Goal: Task Accomplishment & Management: Manage account settings

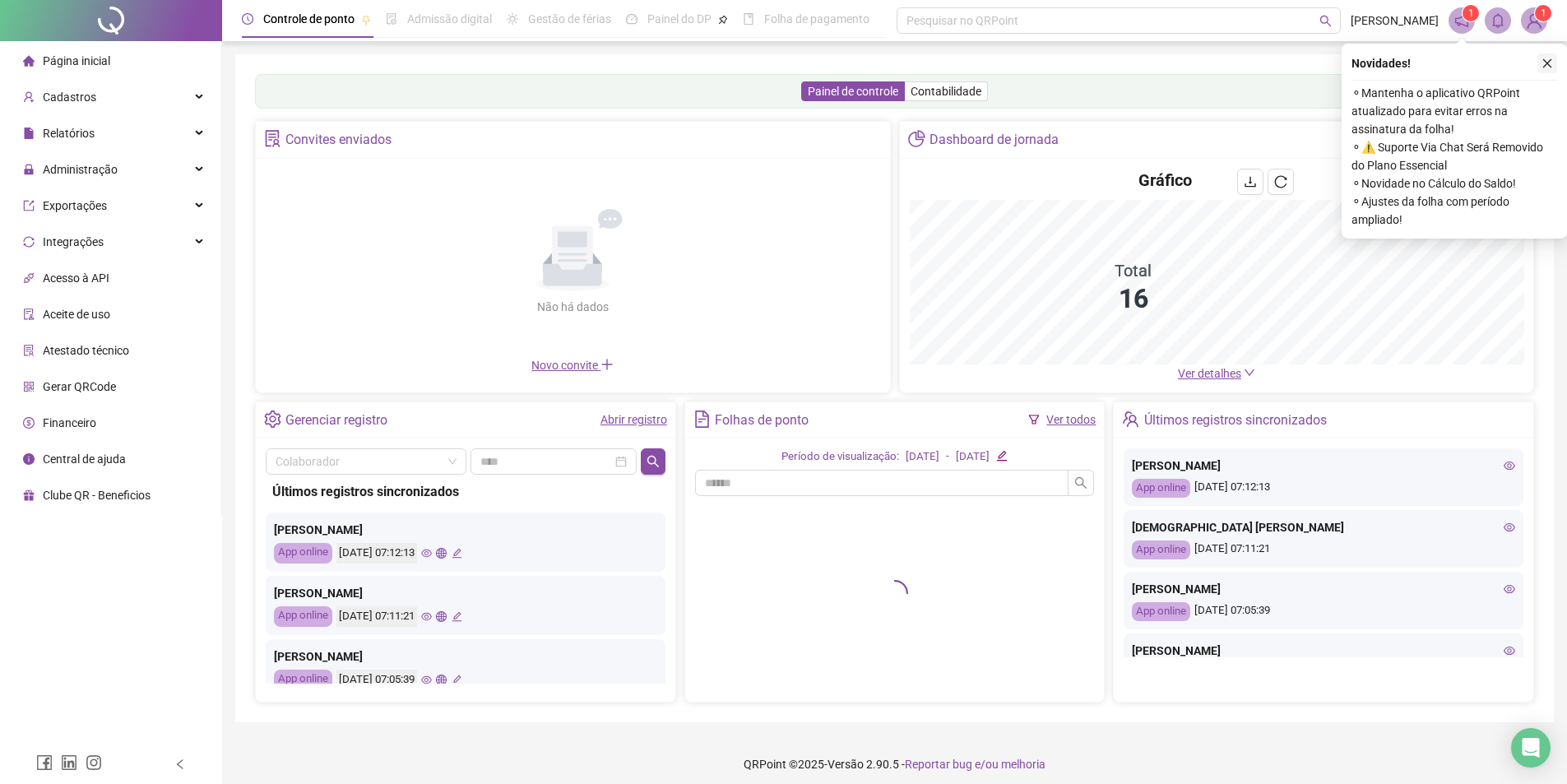
click at [1549, 65] on icon "close" at bounding box center [1548, 64] width 9 height 9
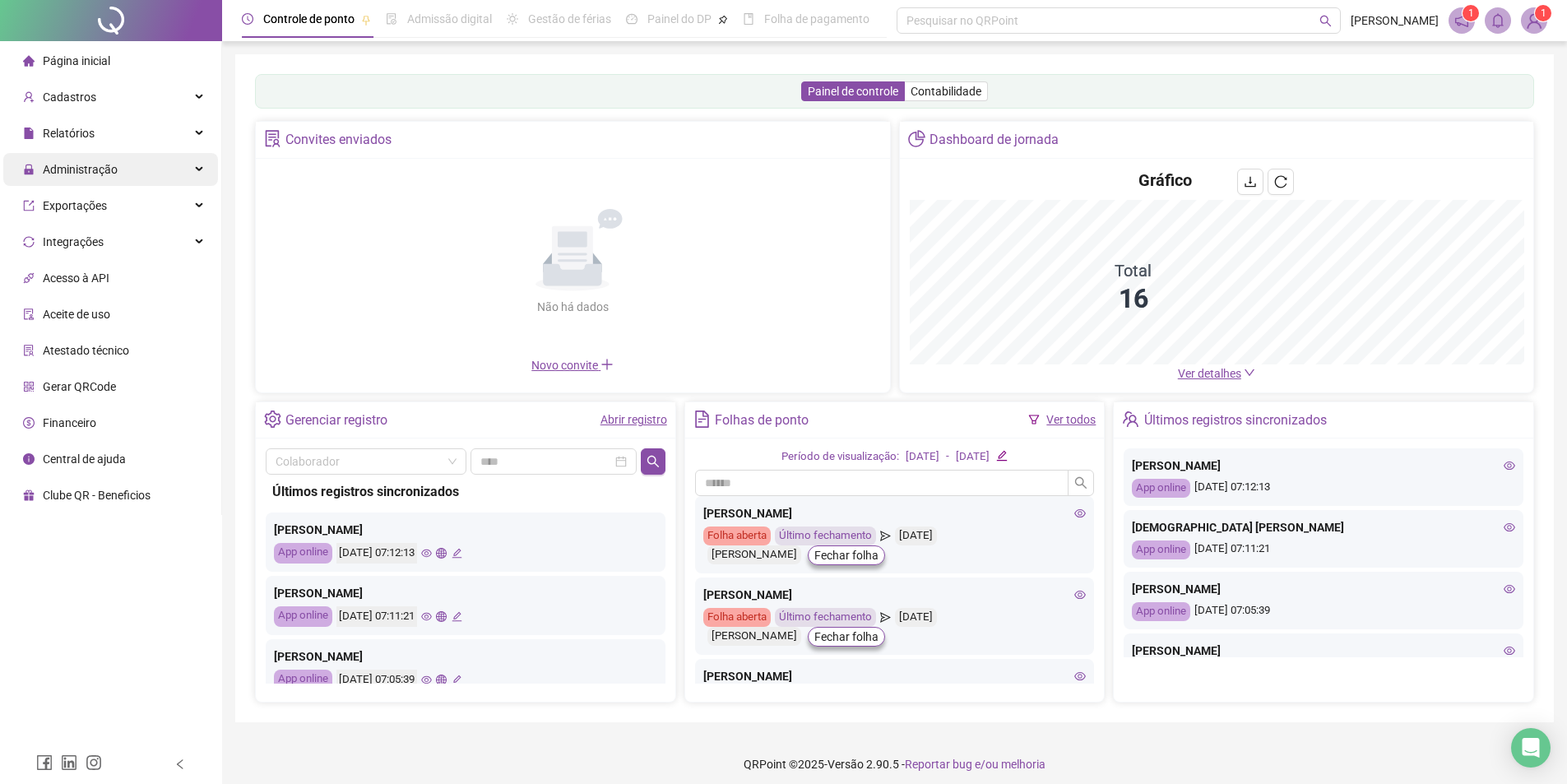
click at [83, 172] on span "Administração" at bounding box center [79, 170] width 75 height 13
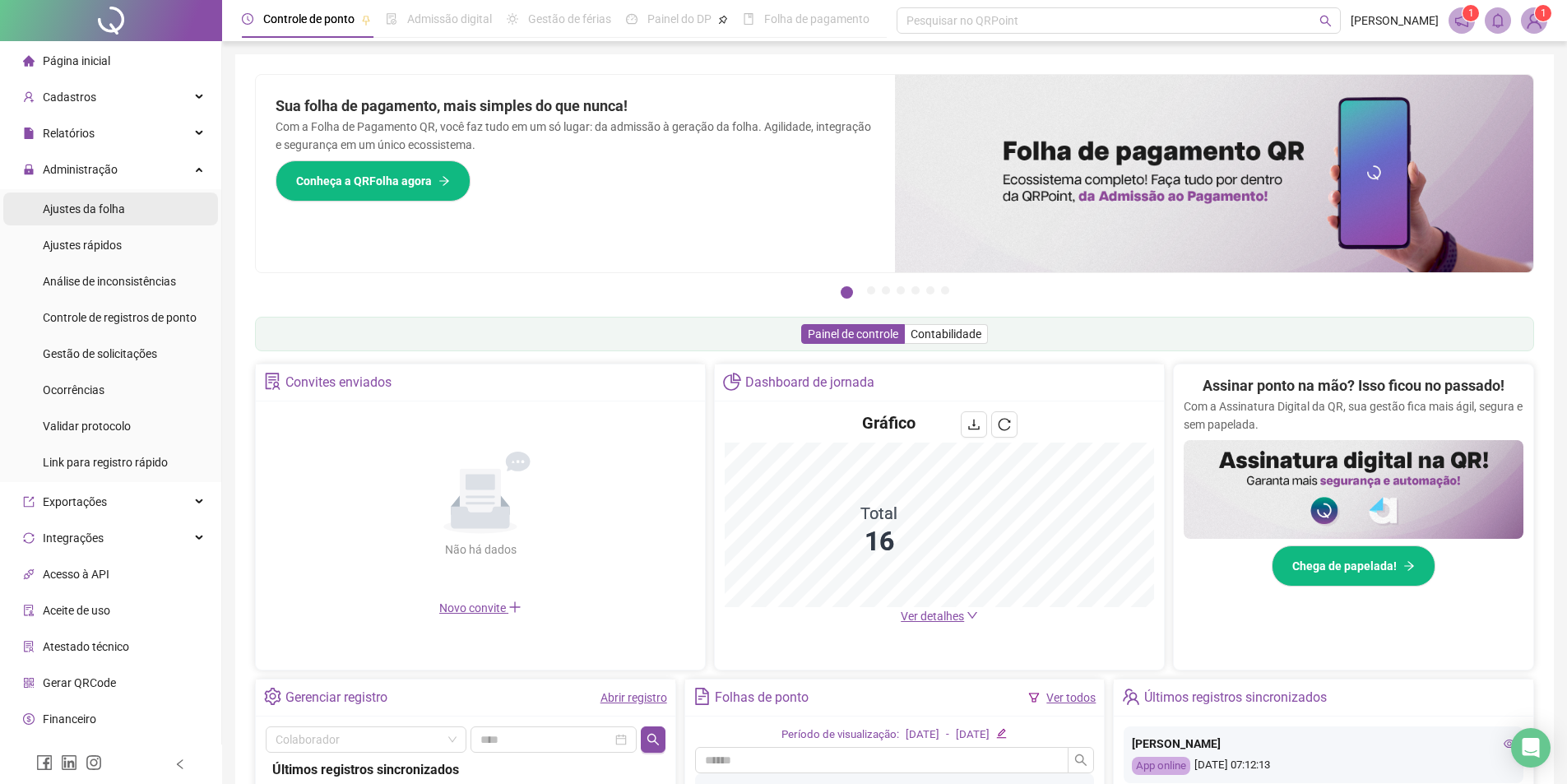
click at [81, 210] on span "Ajustes da folha" at bounding box center [83, 209] width 82 height 13
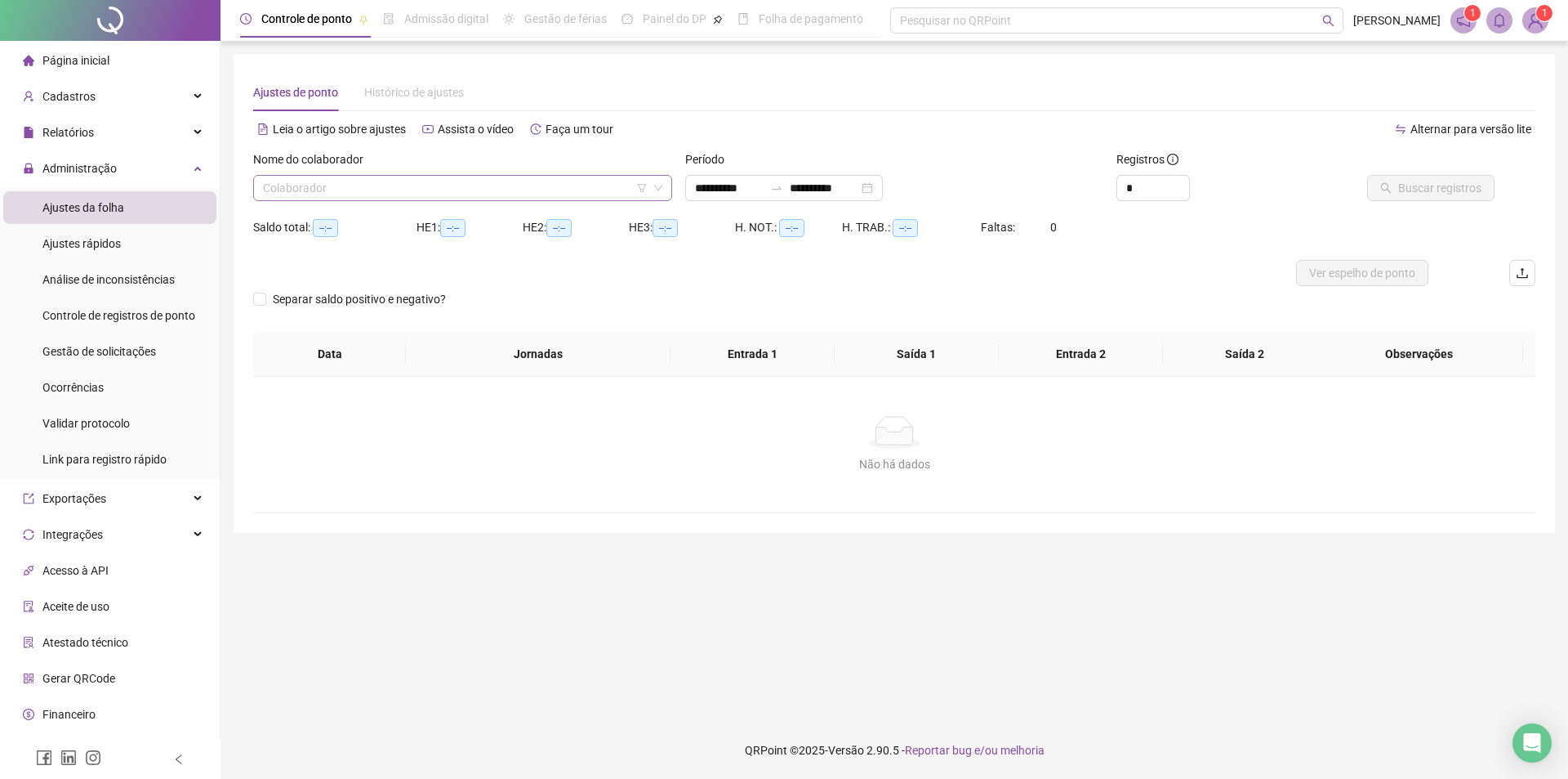
click at [361, 182] on input "search" at bounding box center [455, 188] width 384 height 25
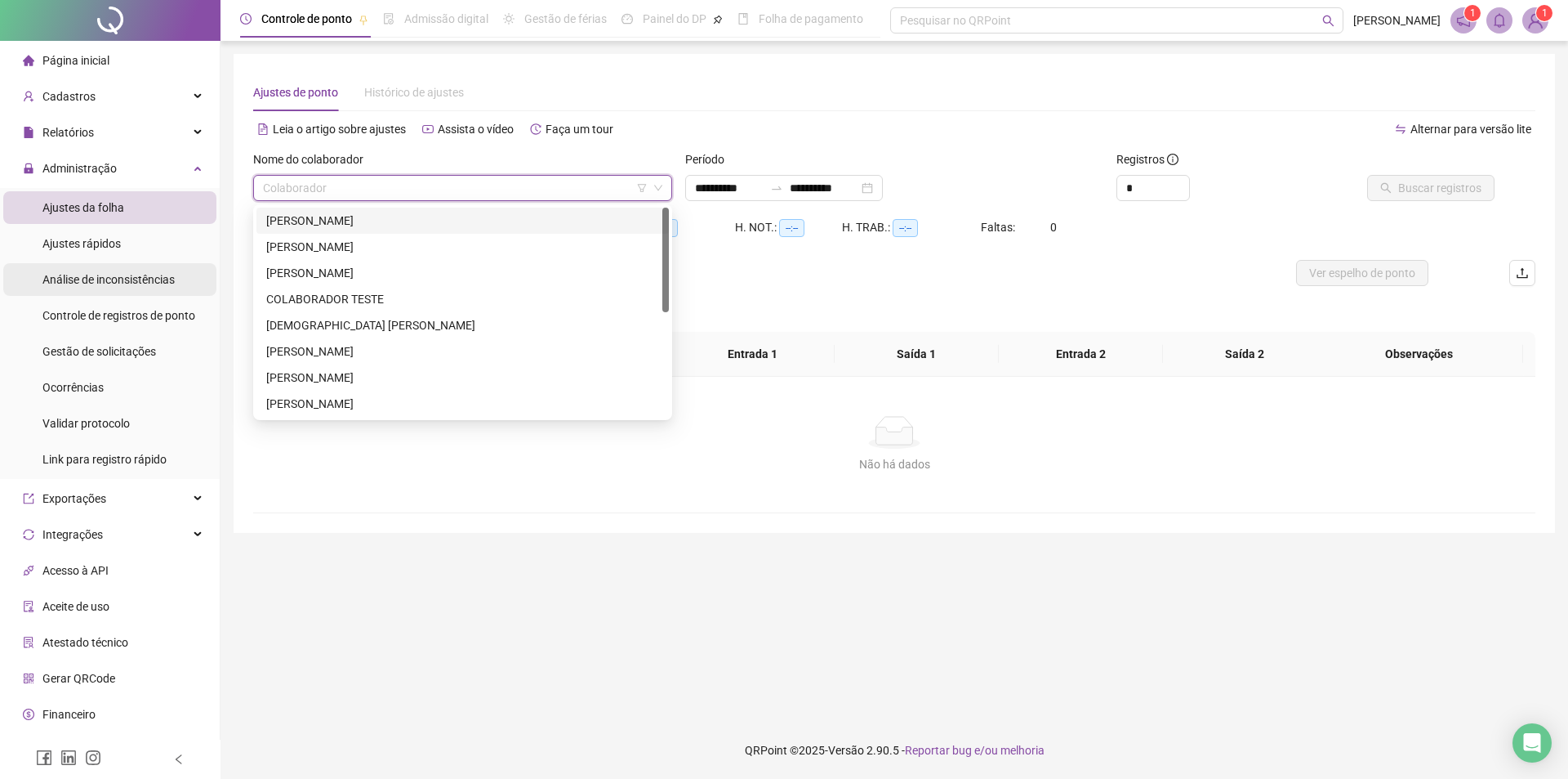
type input "**********"
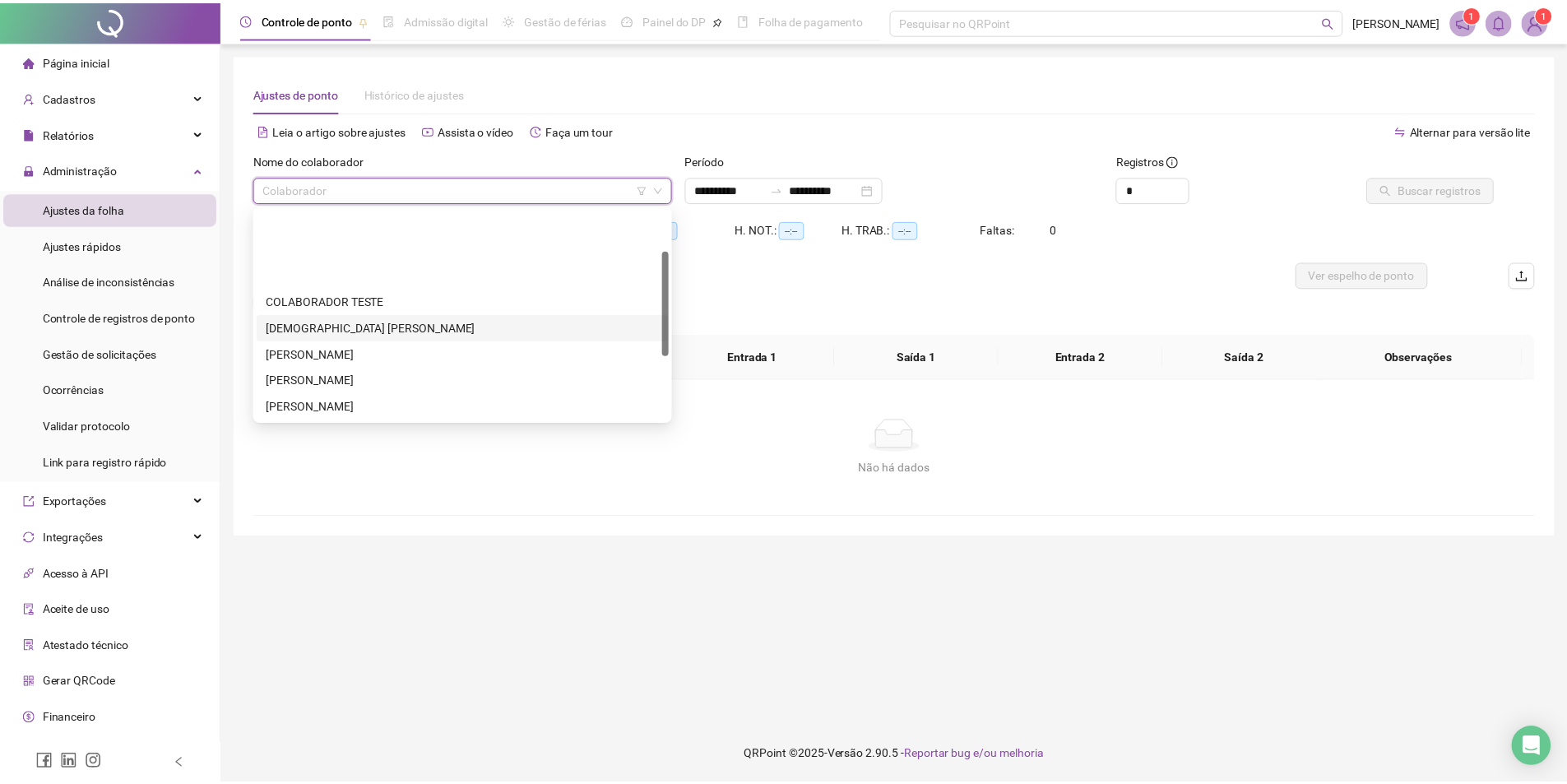
scroll to position [82, 0]
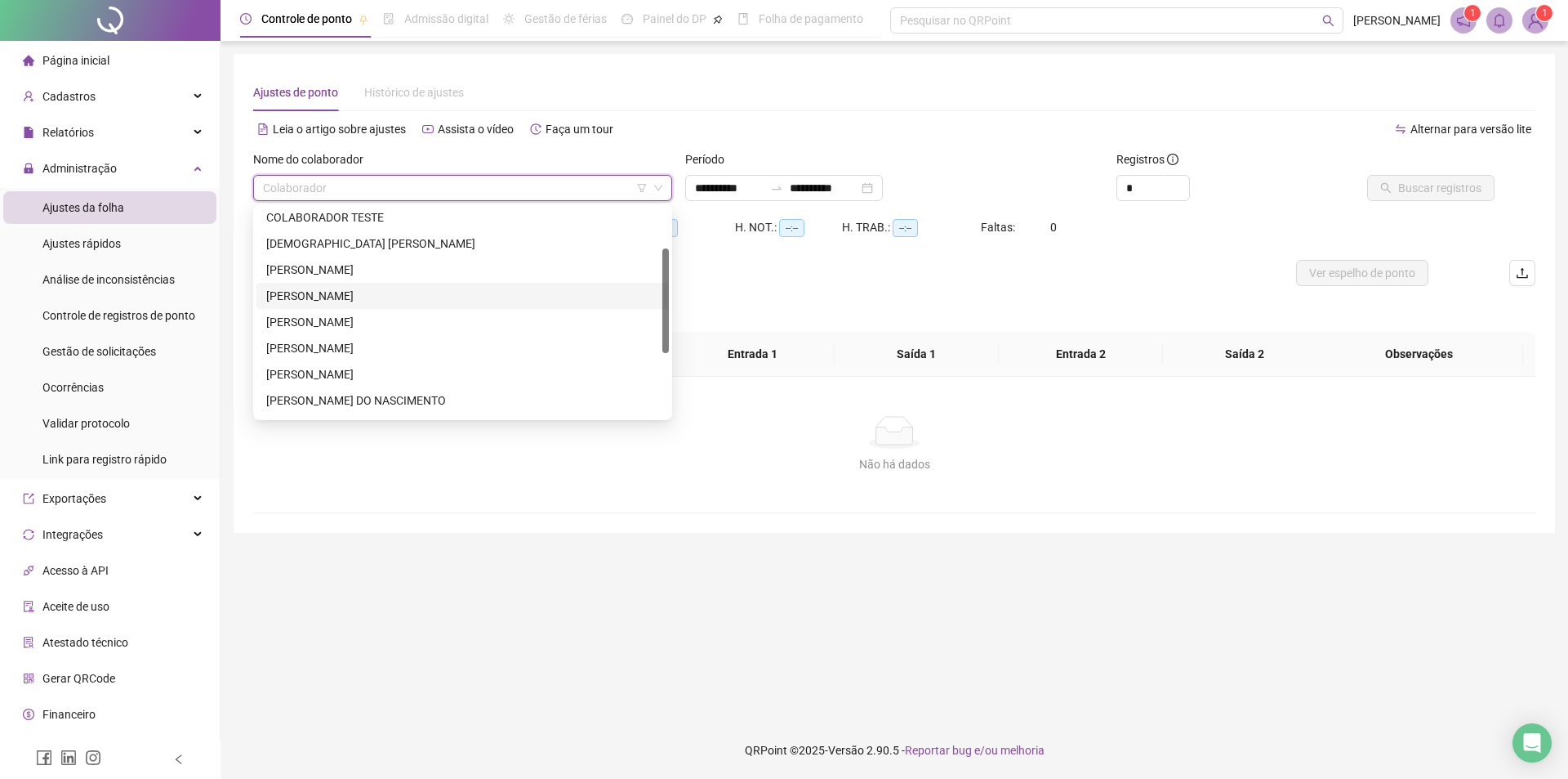
click at [295, 288] on div "FELIPE PEREIRA CRUZ" at bounding box center [462, 296] width 392 height 18
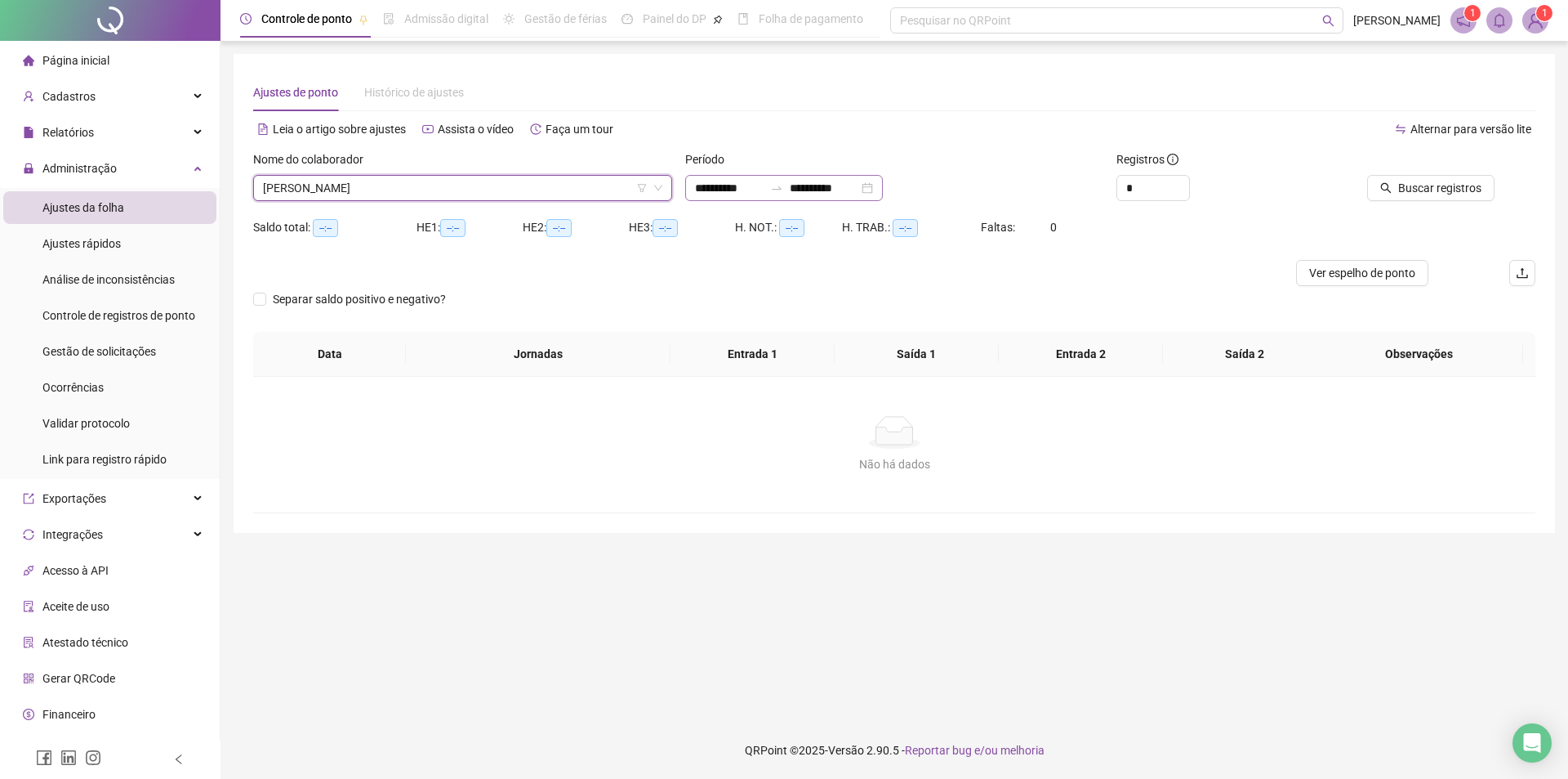
click at [883, 189] on div "**********" at bounding box center [784, 188] width 198 height 27
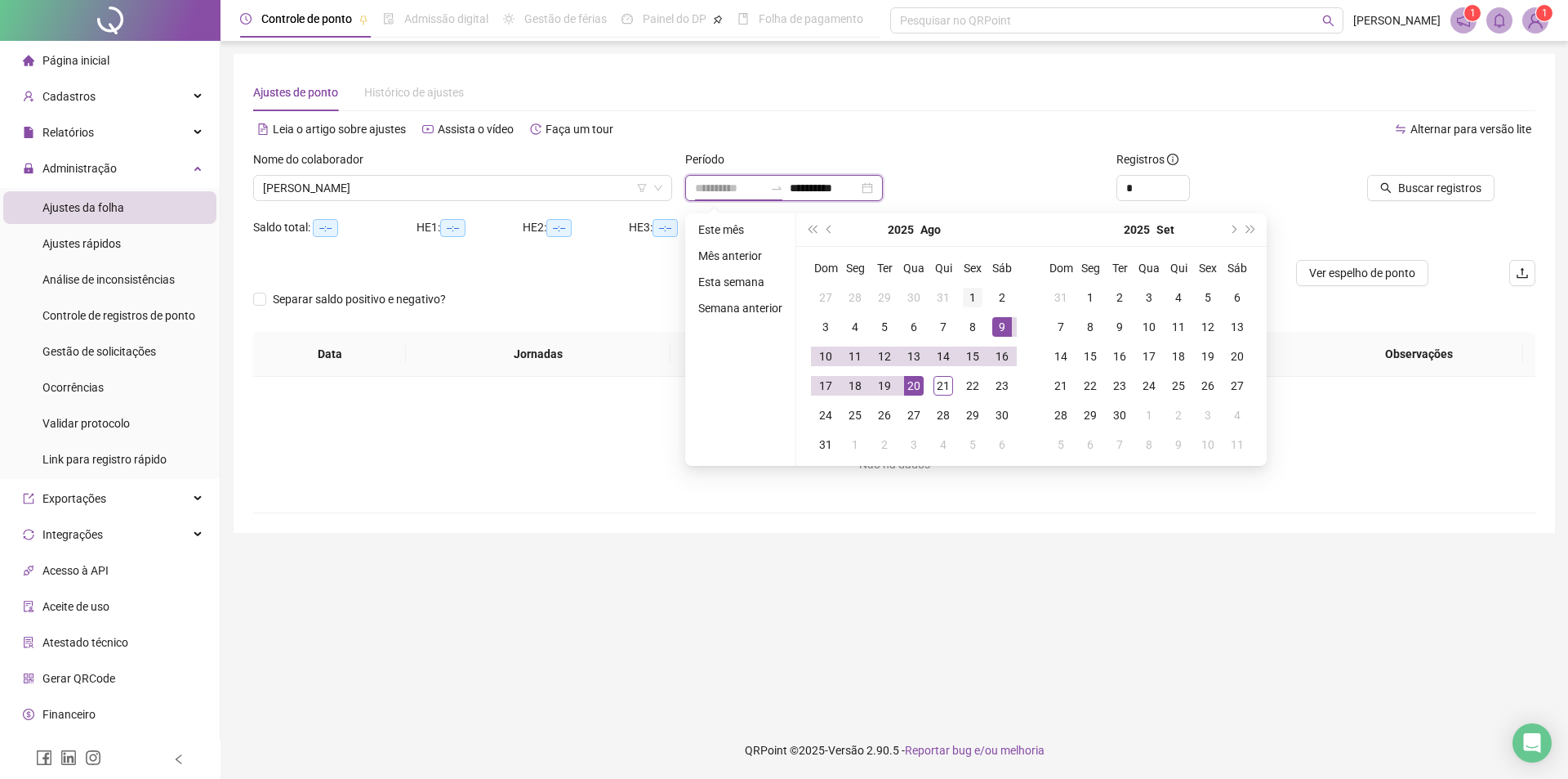
type input "**********"
click at [971, 298] on div "1" at bounding box center [972, 297] width 19 height 19
type input "**********"
click at [941, 395] on td "21" at bounding box center [943, 385] width 29 height 29
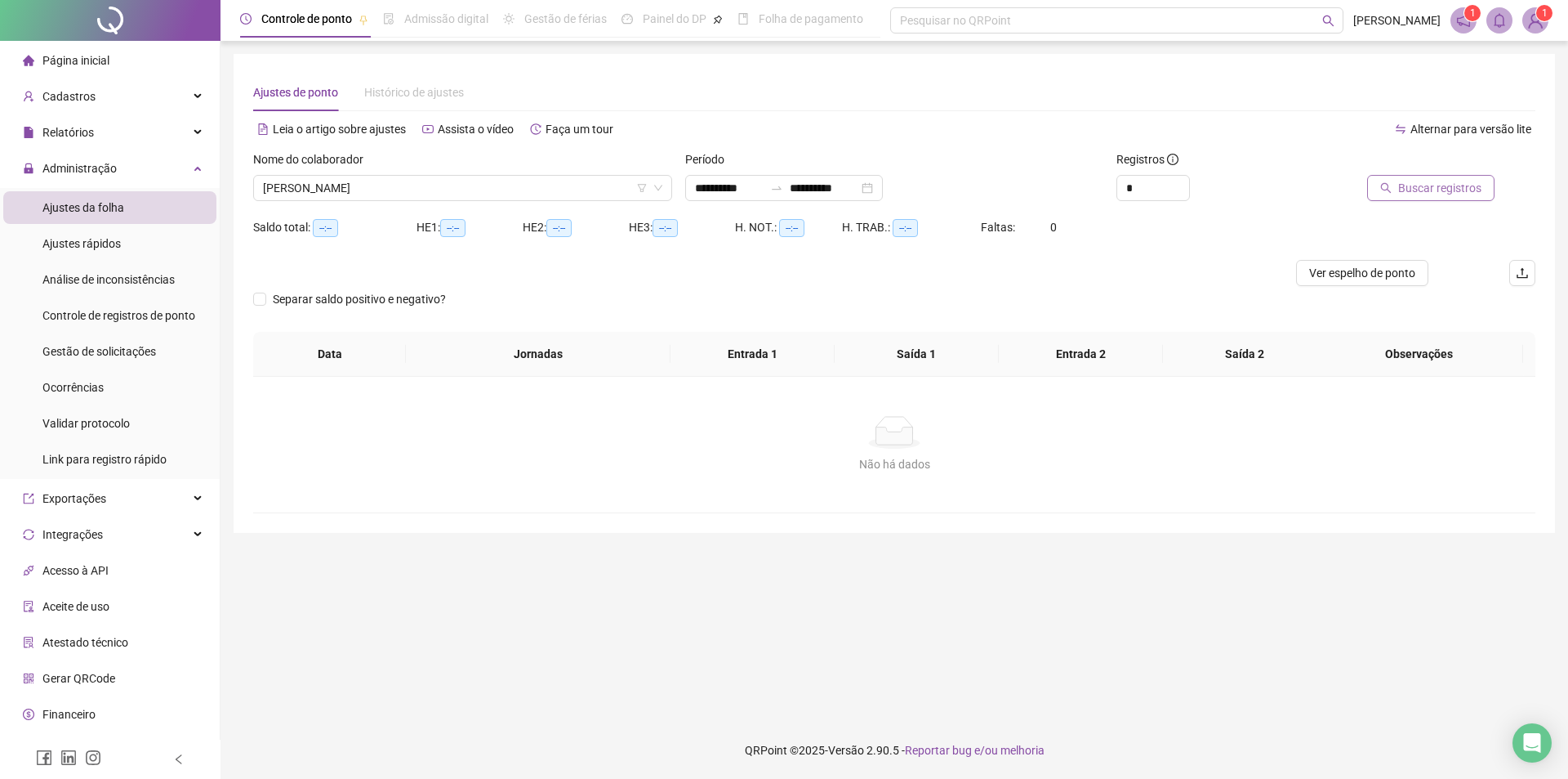
click at [1452, 191] on span "Buscar registros" at bounding box center [1439, 188] width 83 height 18
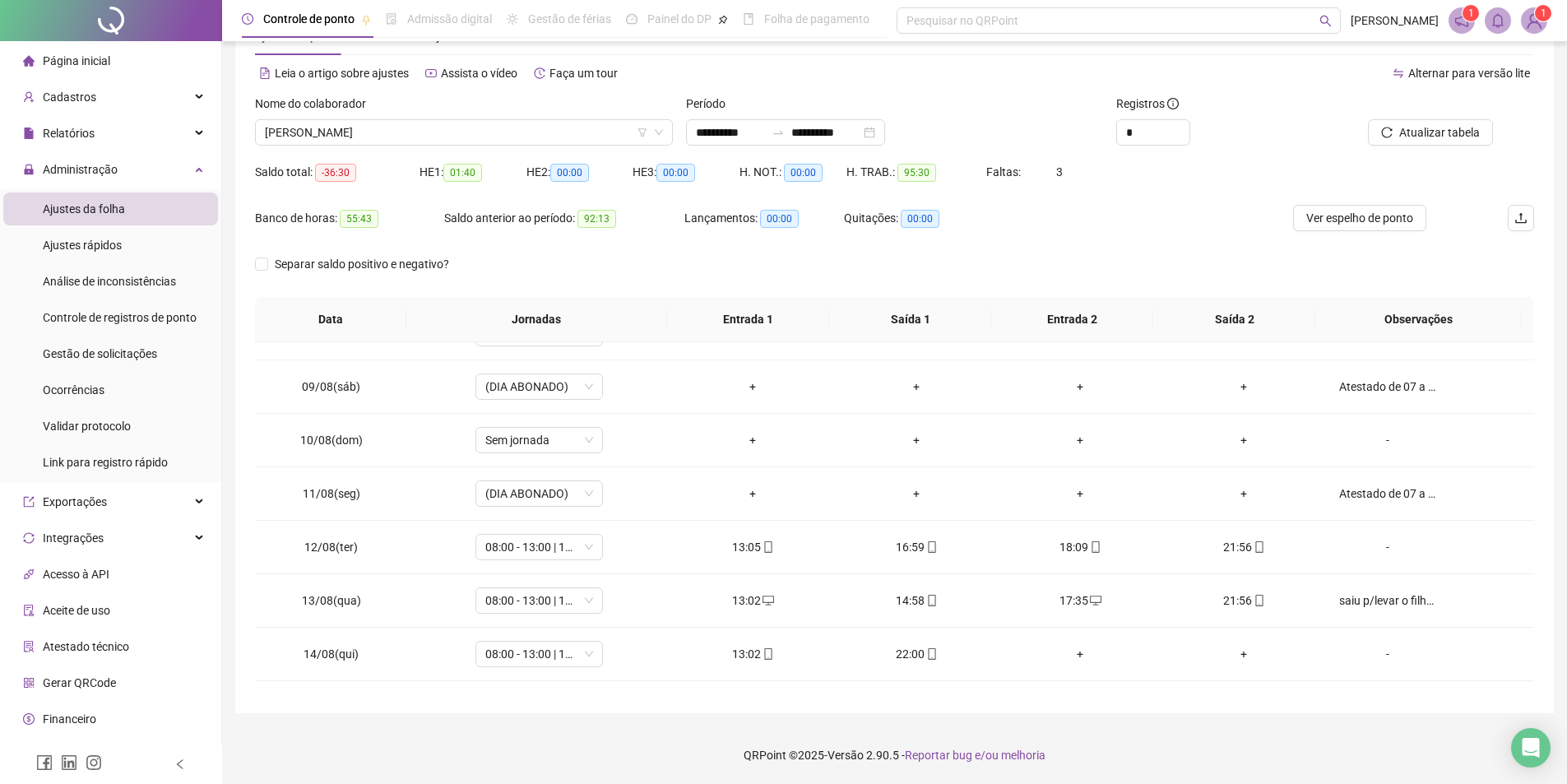
scroll to position [411, 0]
click at [1352, 224] on span "Ver espelho de ponto" at bounding box center [1360, 218] width 107 height 18
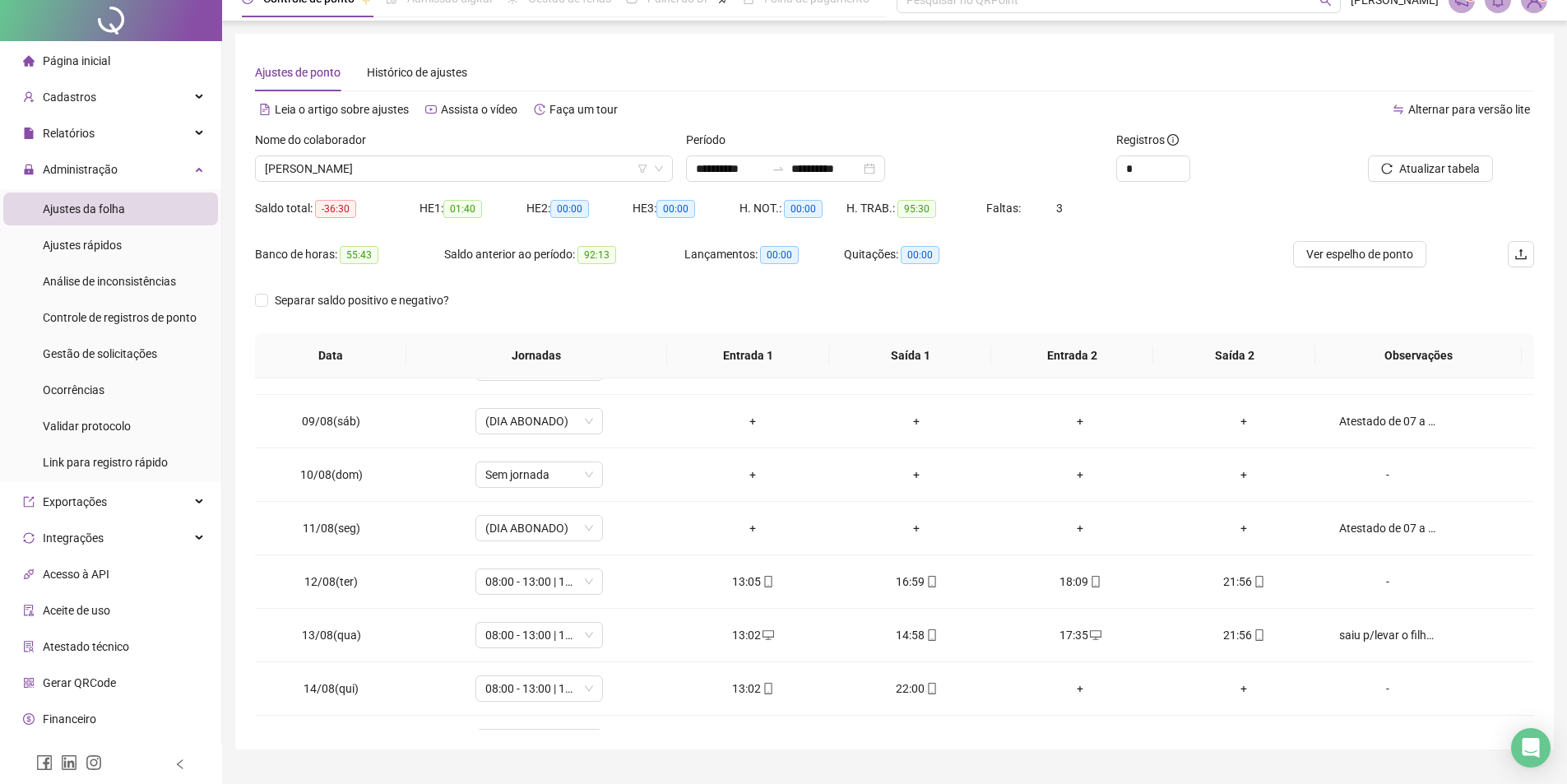
scroll to position [0, 0]
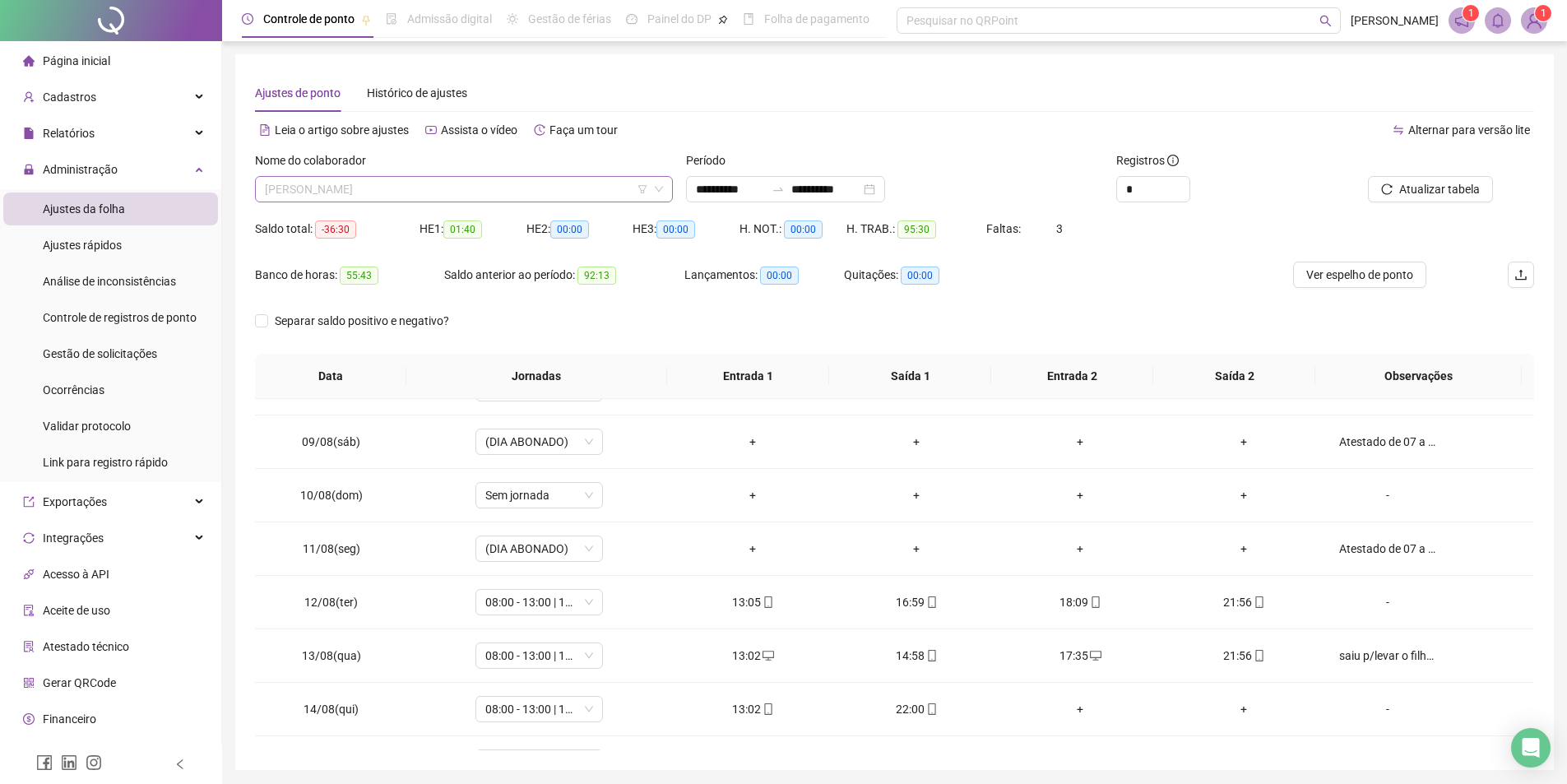
click at [487, 190] on span "FELIPE PEREIRA CRUZ" at bounding box center [464, 189] width 398 height 25
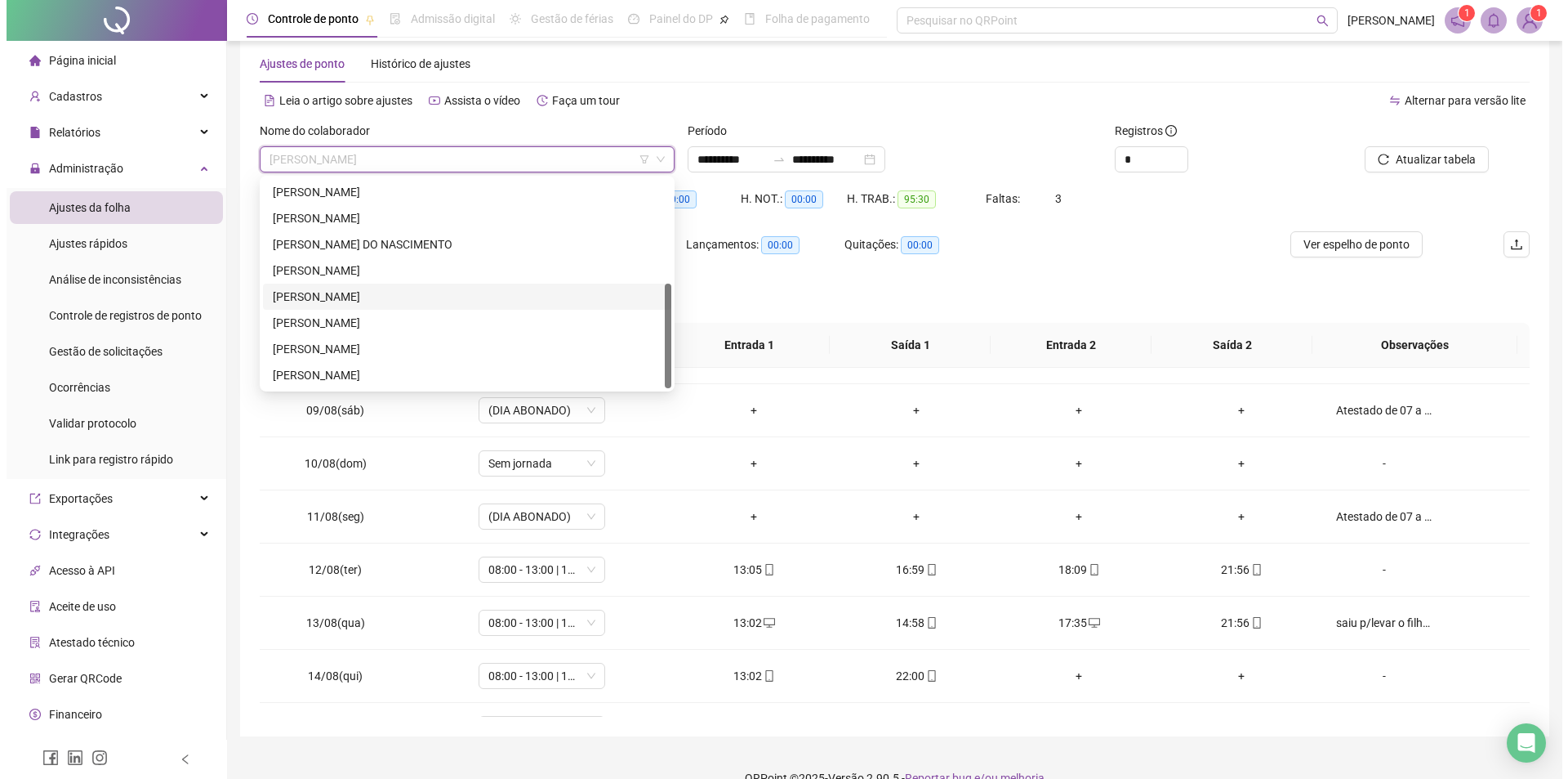
scroll to position [57, 0]
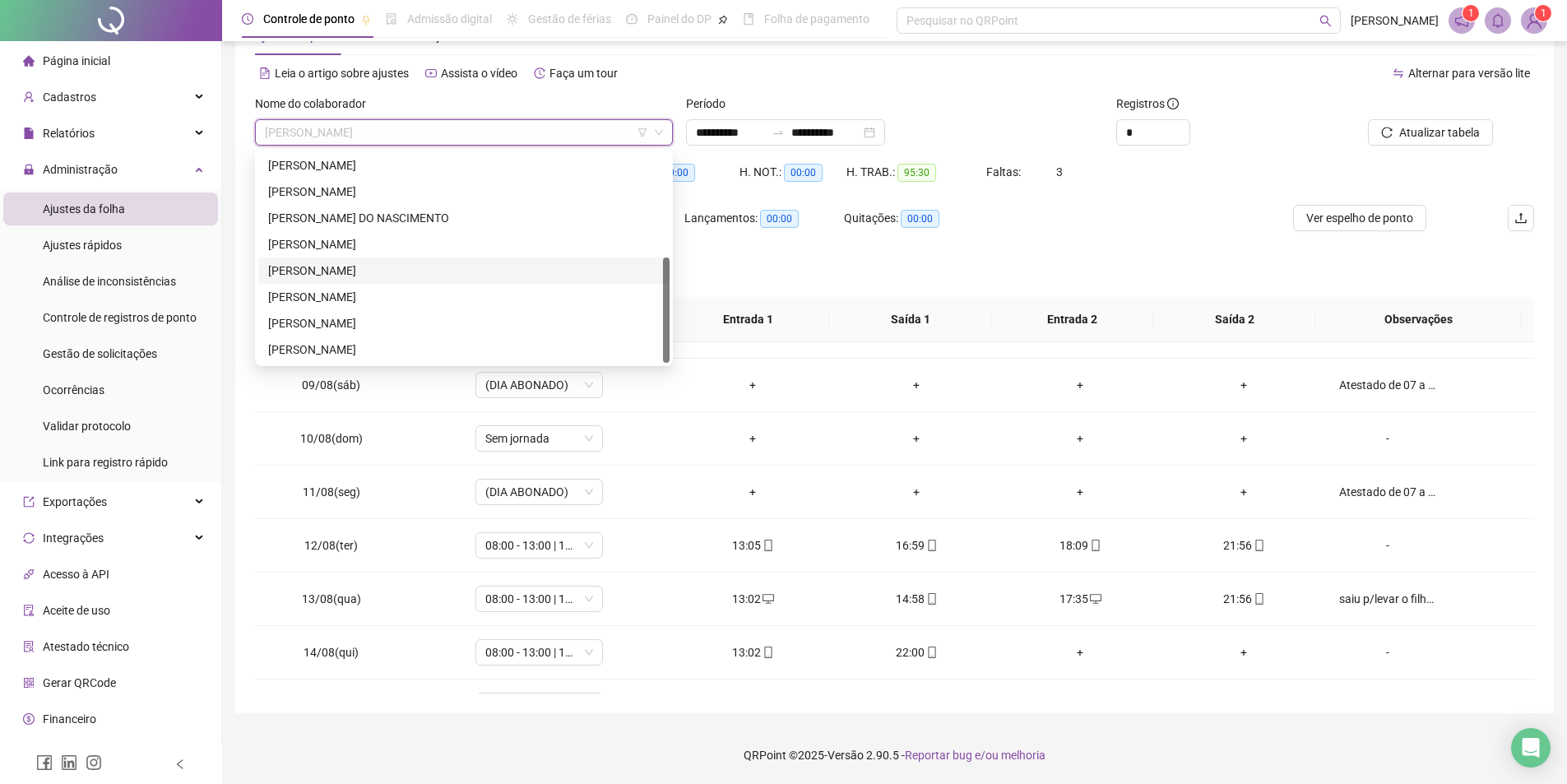
click at [1553, 27] on header "Controle de ponto Admissão digital Gestão de férias Painel do DP Folha de pagam…" at bounding box center [894, 20] width 1345 height 41
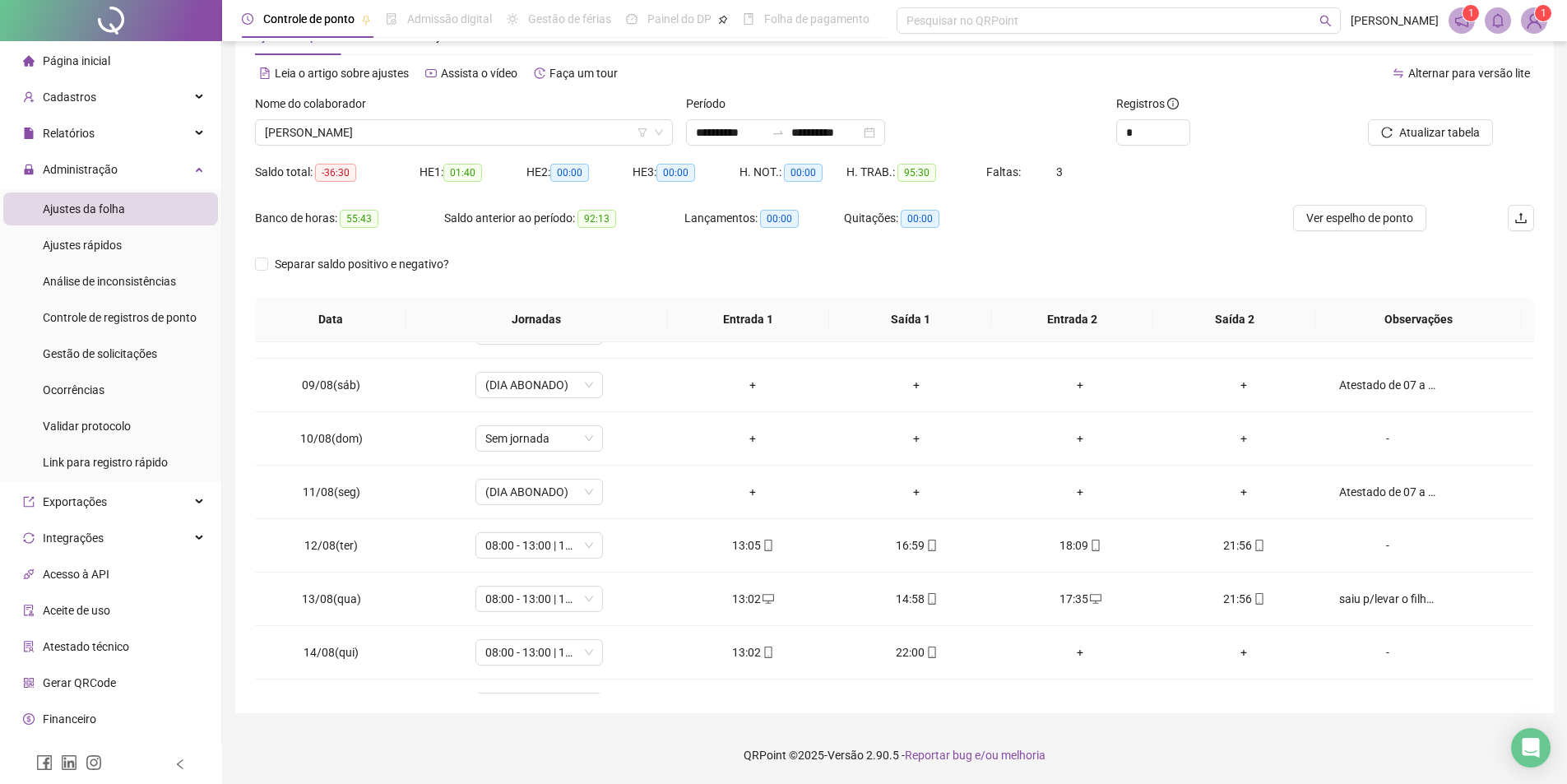
drag, startPoint x: 1543, startPoint y: 22, endPoint x: 1536, endPoint y: 32, distance: 12.2
click at [1543, 22] on img at bounding box center [1534, 20] width 25 height 25
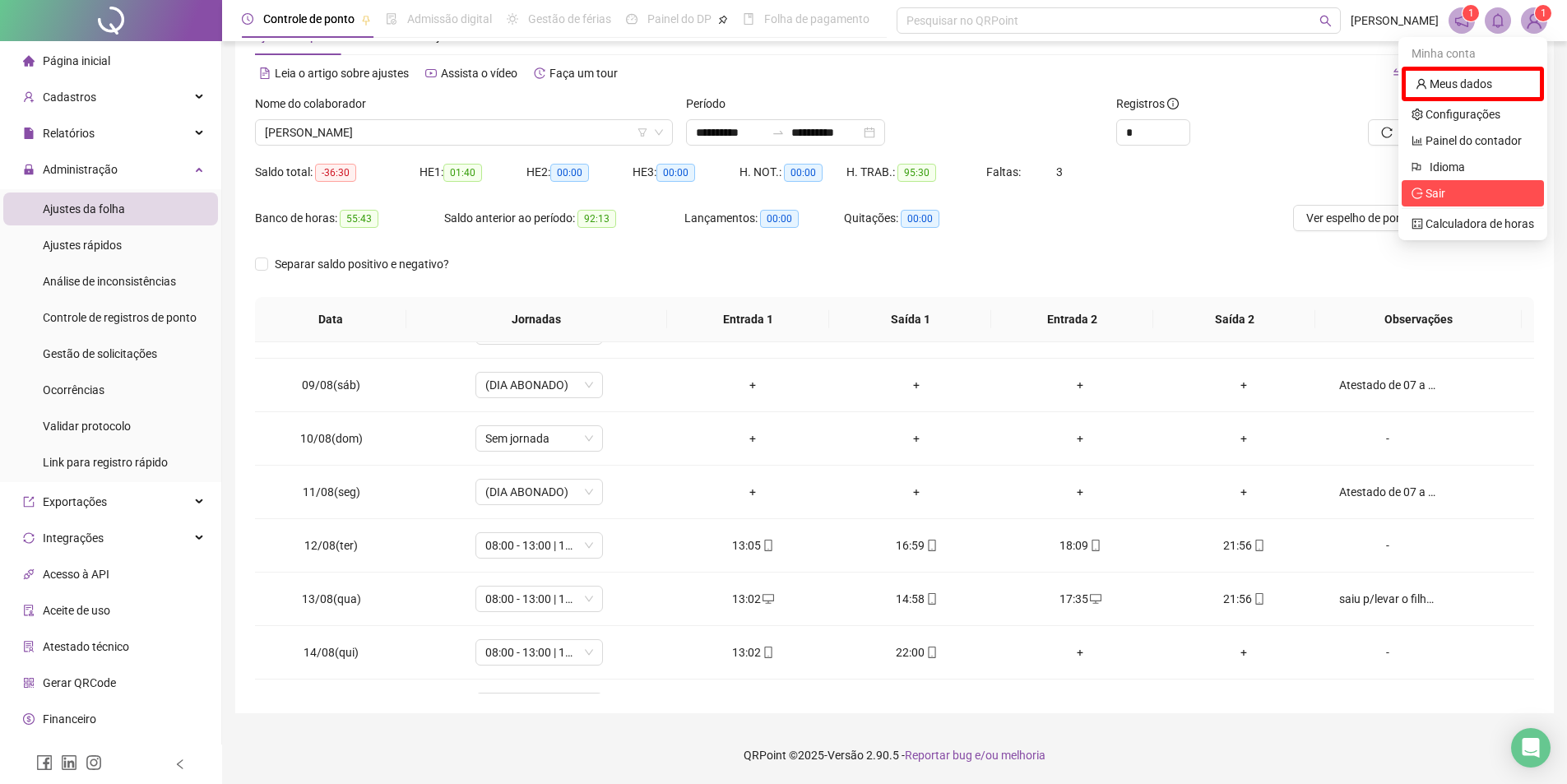
click at [1473, 190] on span "Sair" at bounding box center [1473, 193] width 123 height 18
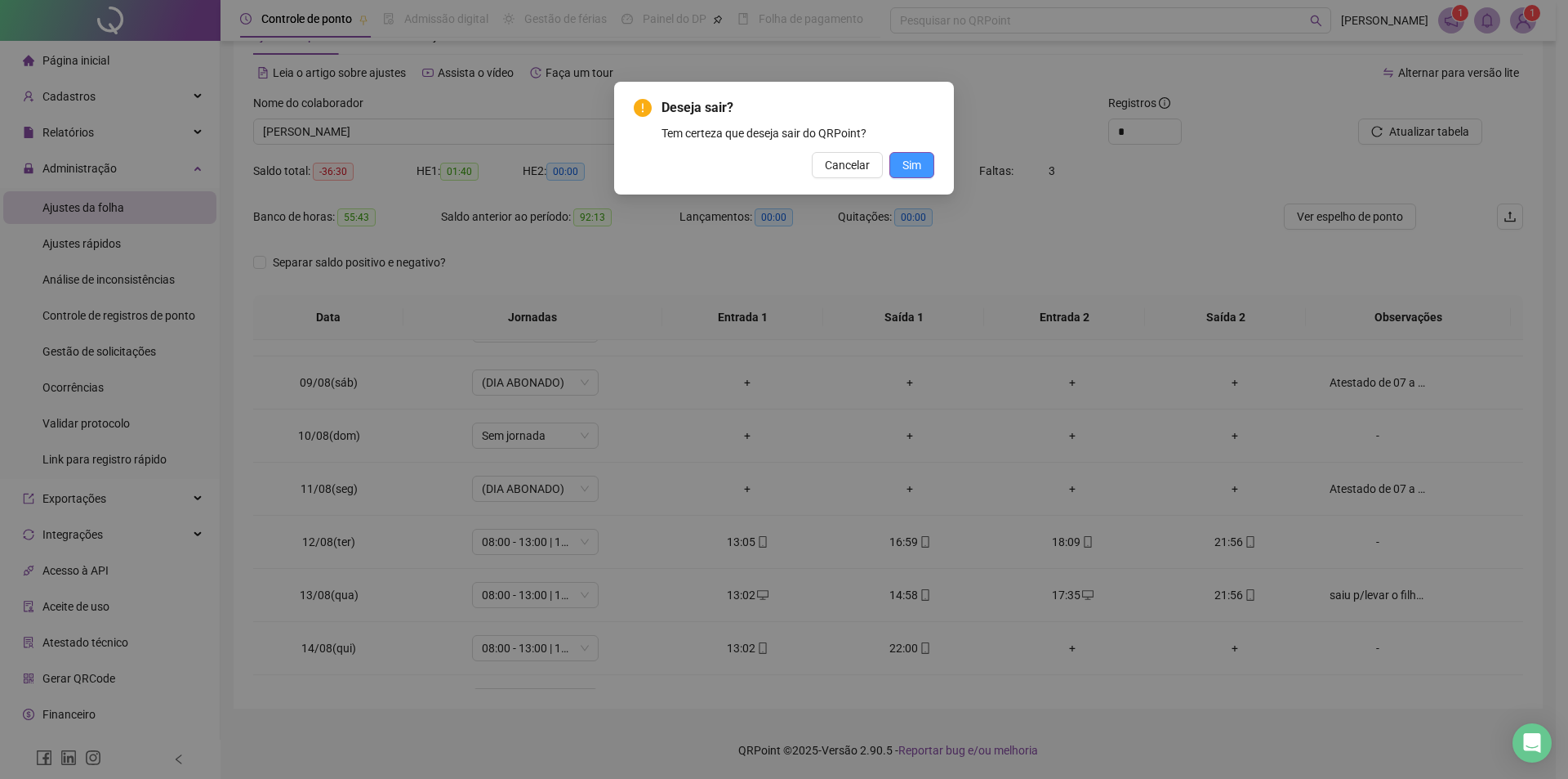
click at [916, 161] on span "Sim" at bounding box center [911, 165] width 19 height 18
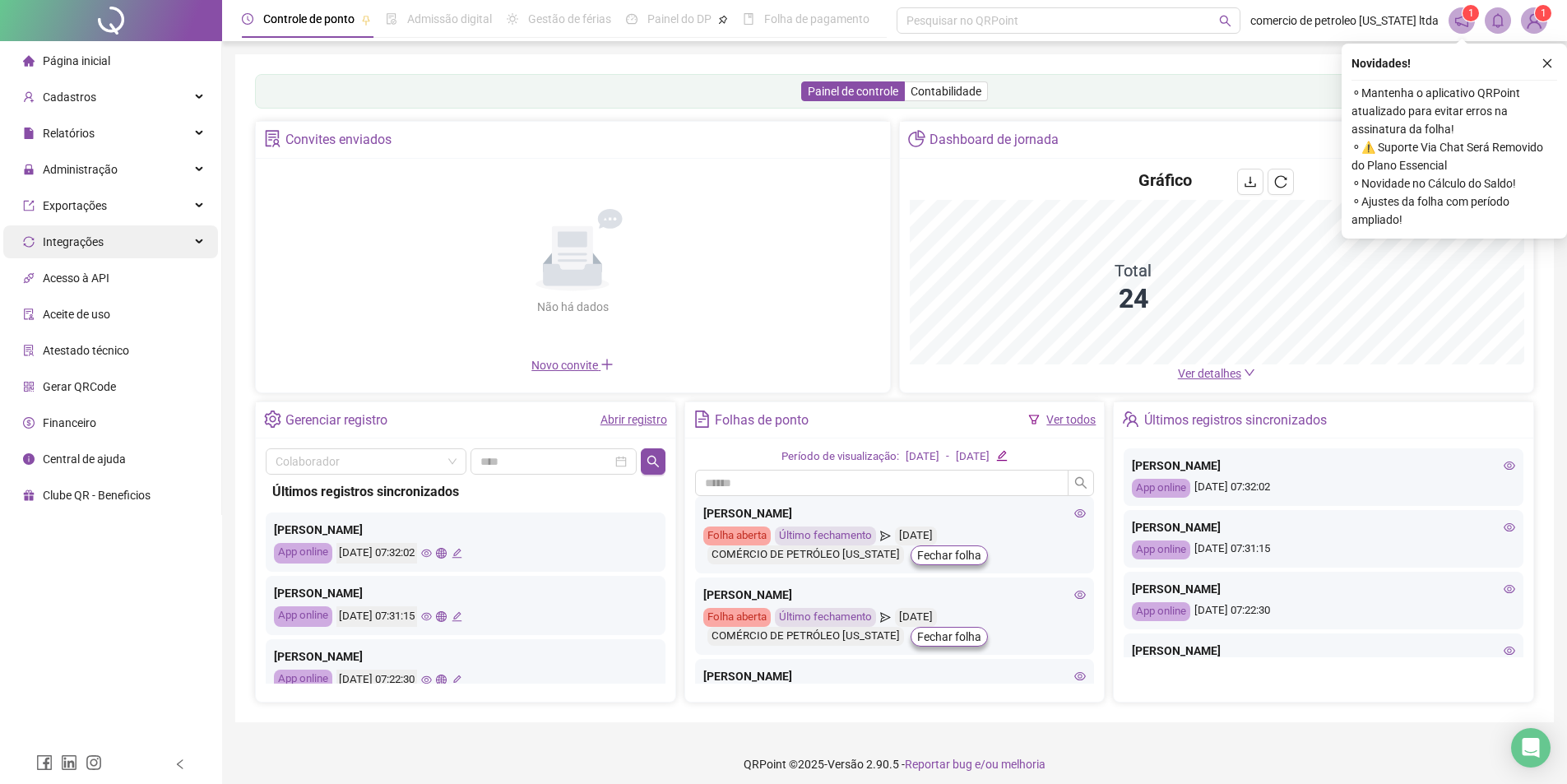
click at [90, 175] on span "Administração" at bounding box center [79, 170] width 75 height 13
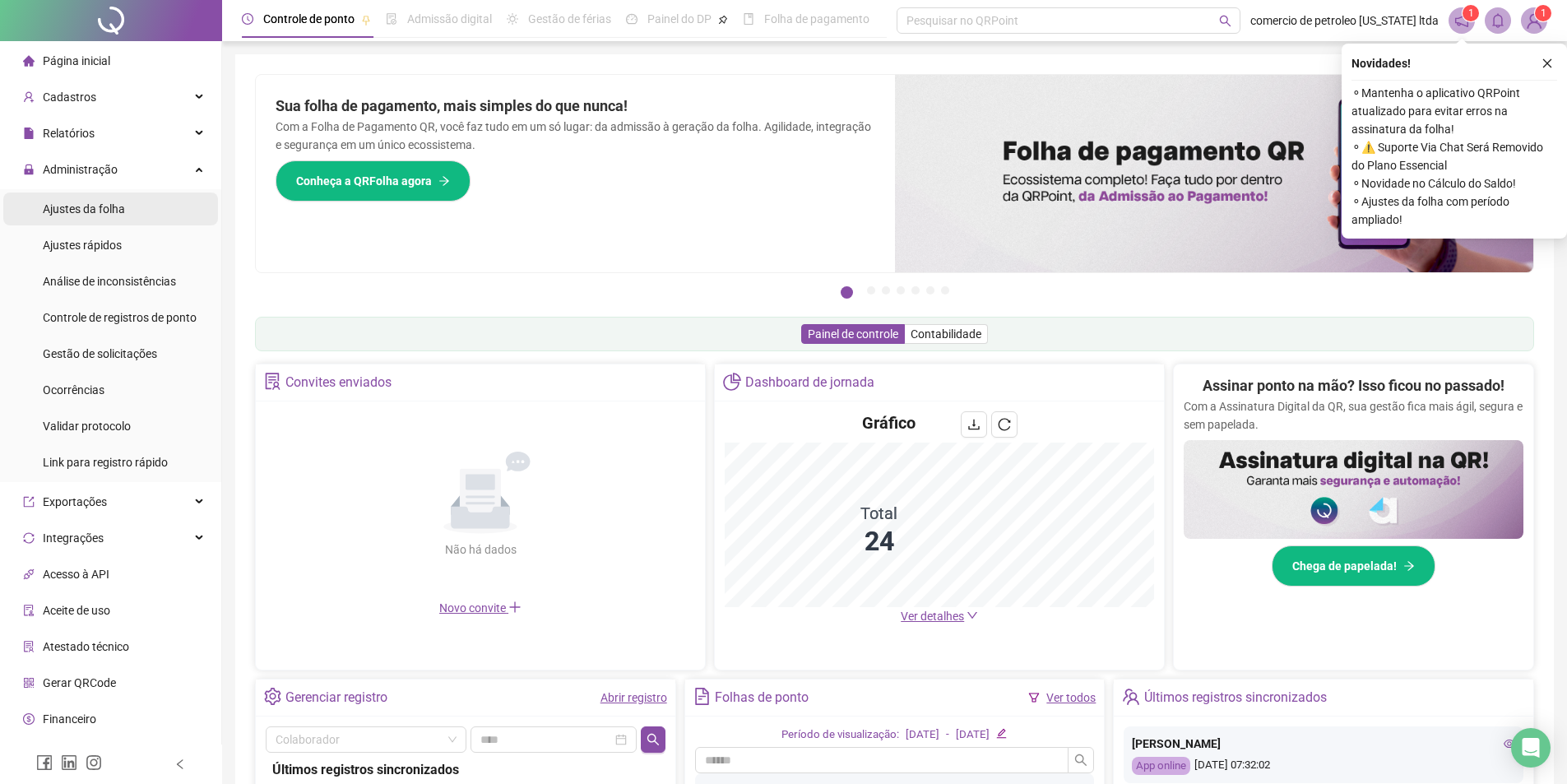
click at [88, 218] on div "Ajustes da folha" at bounding box center [83, 209] width 82 height 33
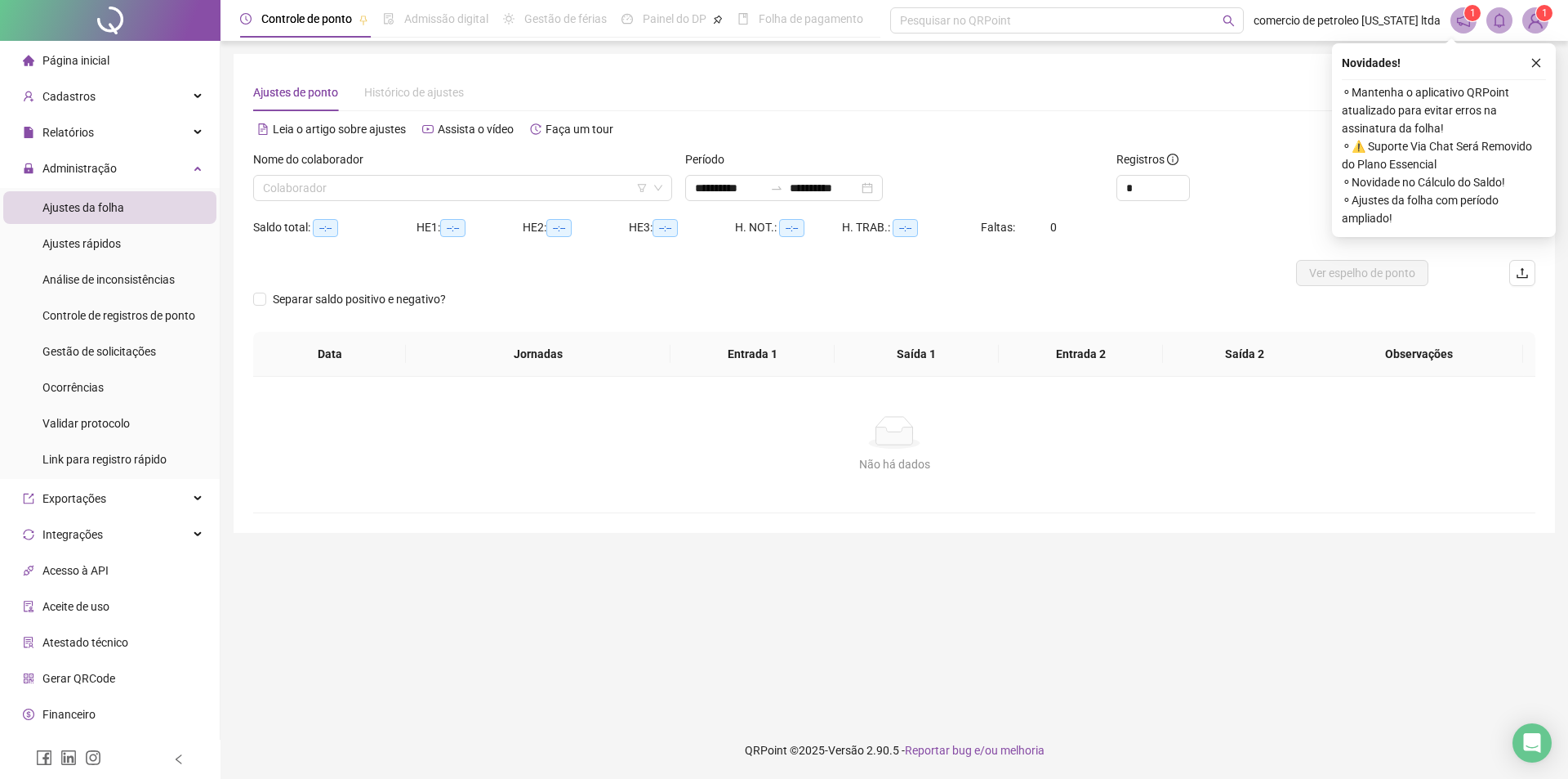
type input "**********"
click at [316, 181] on input "search" at bounding box center [455, 188] width 384 height 25
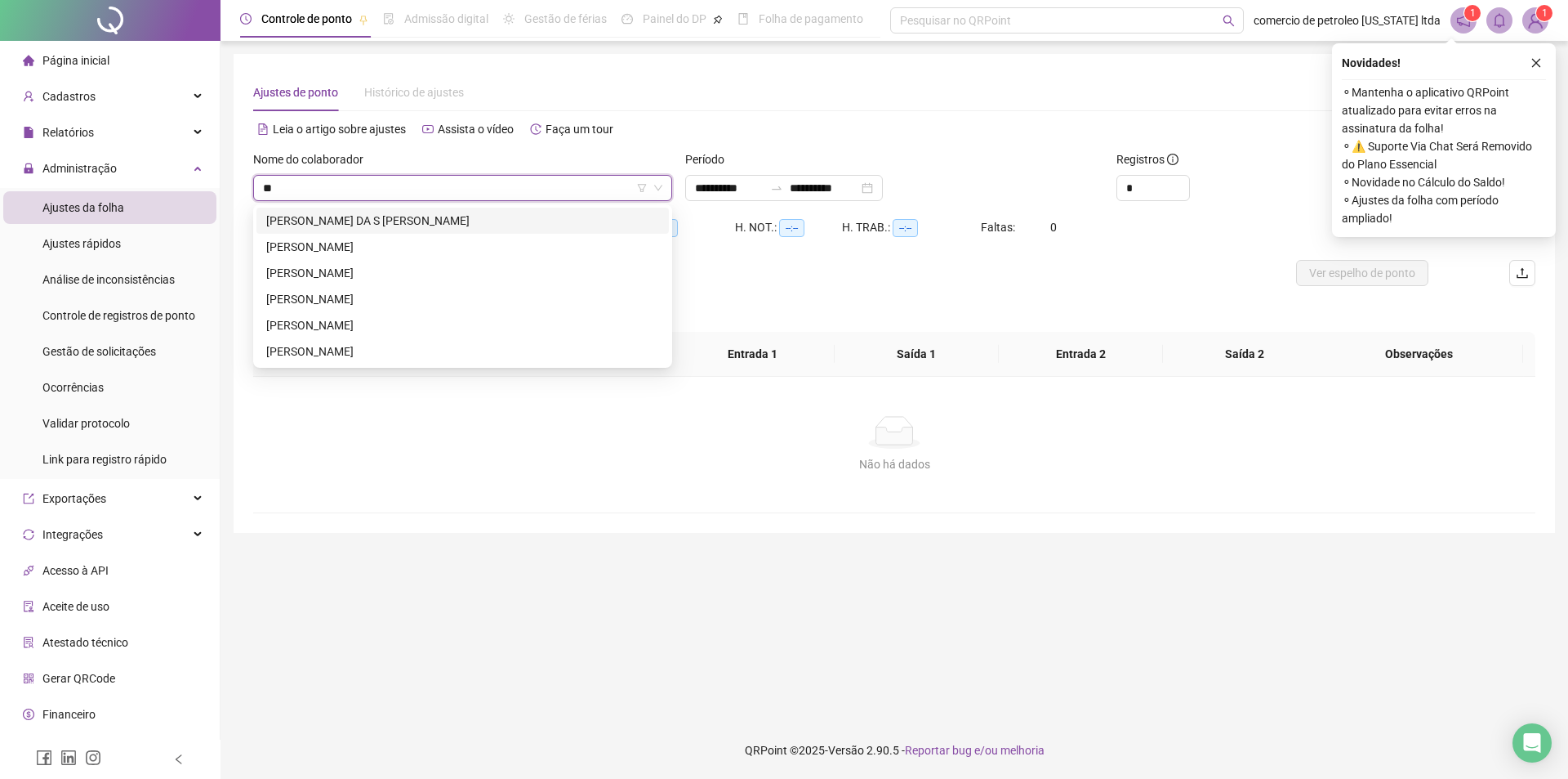
type input "***"
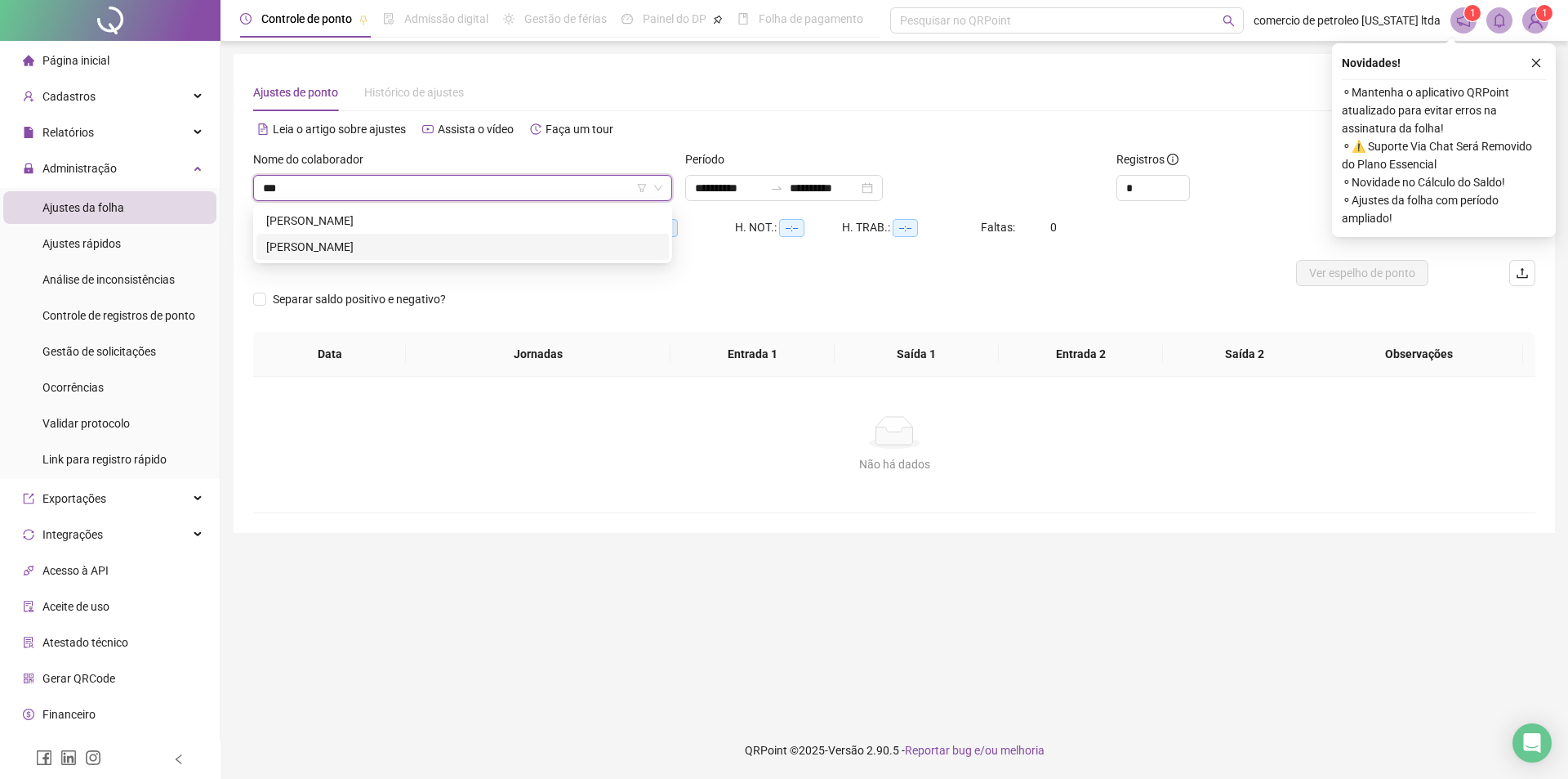
click at [338, 248] on div "[PERSON_NAME]" at bounding box center [462, 247] width 392 height 18
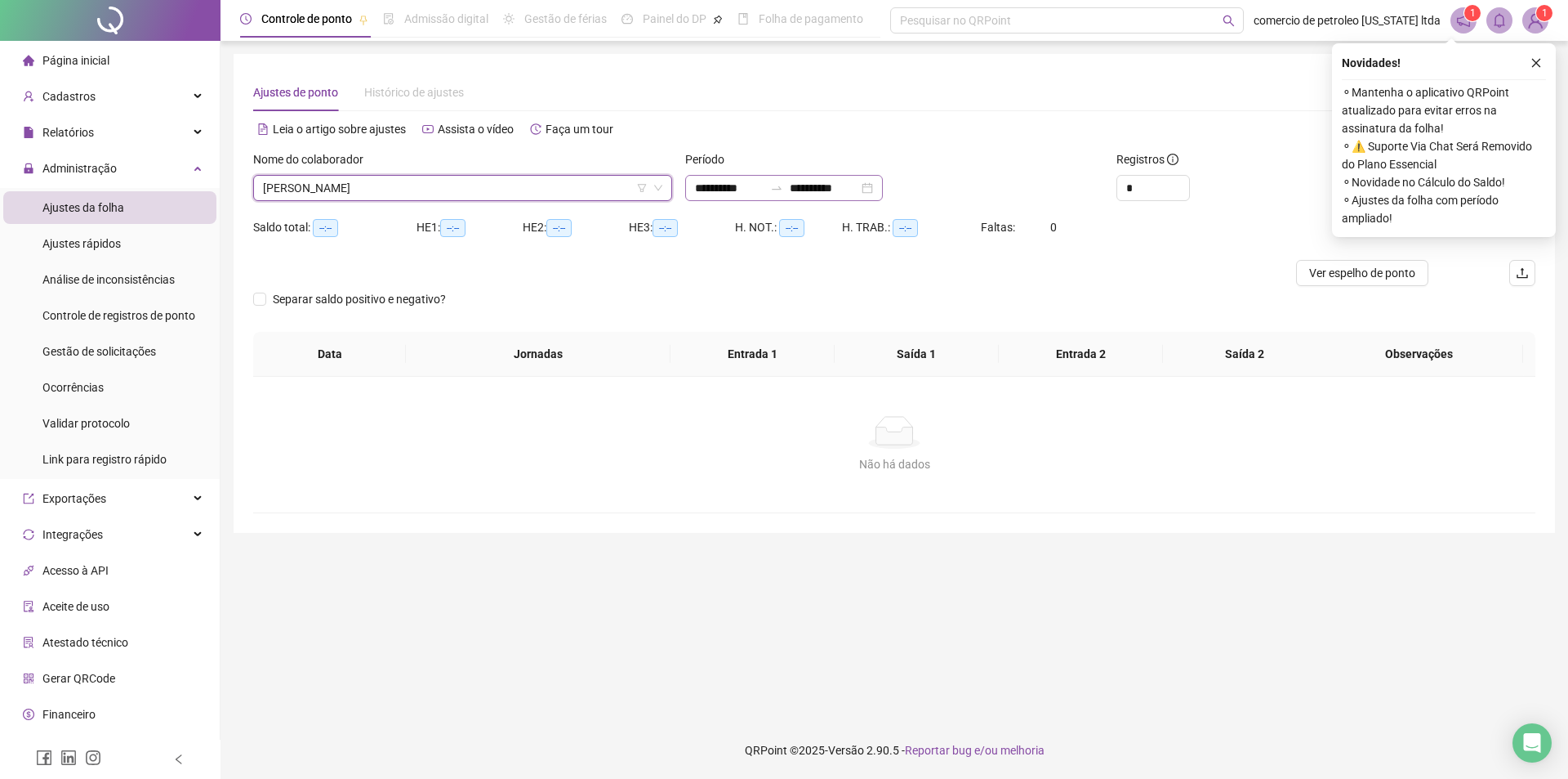
click at [883, 186] on div "**********" at bounding box center [784, 188] width 198 height 27
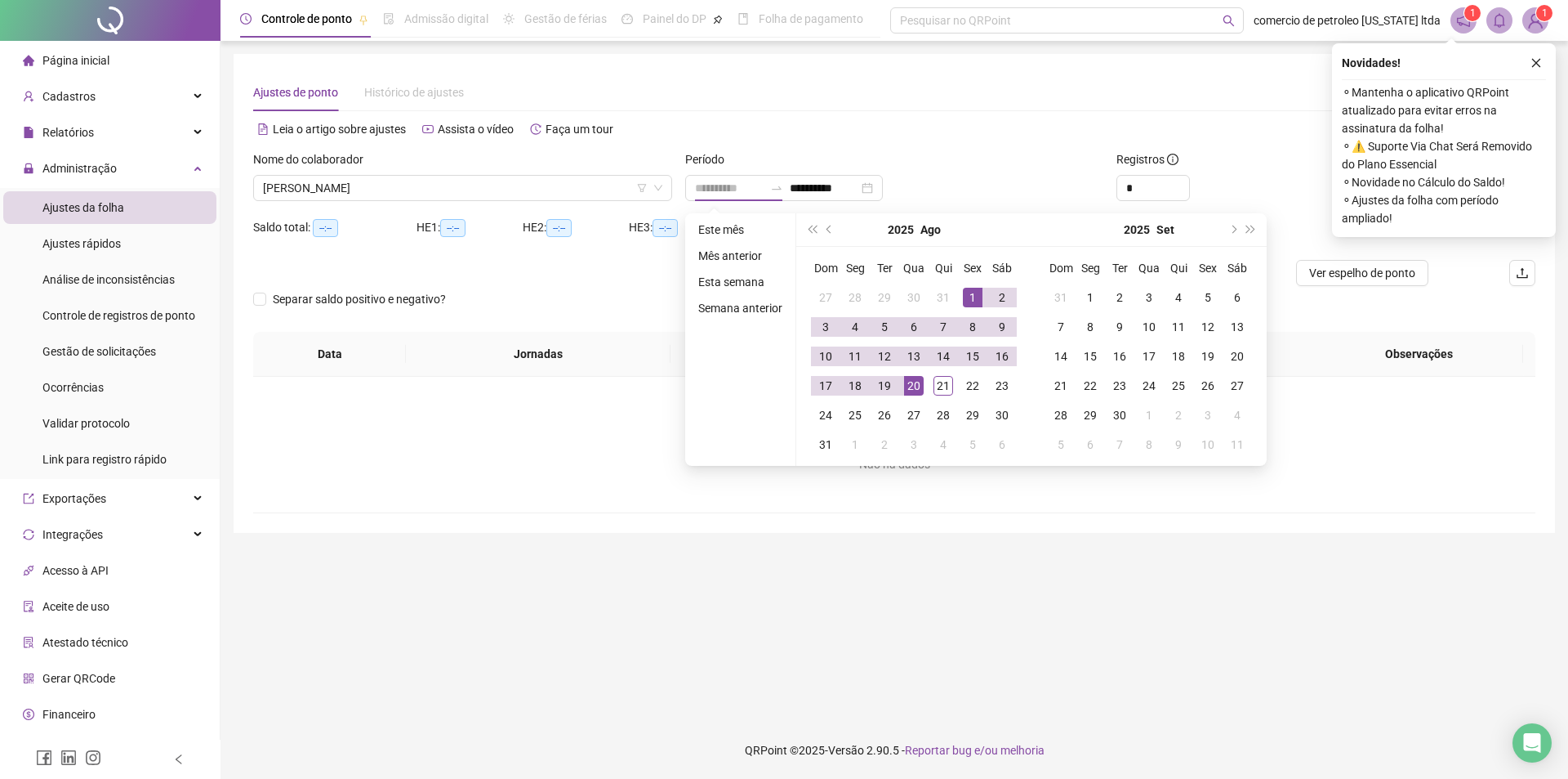
click at [973, 295] on div "1" at bounding box center [972, 297] width 19 height 19
type input "**********"
click at [937, 390] on div "21" at bounding box center [942, 385] width 19 height 19
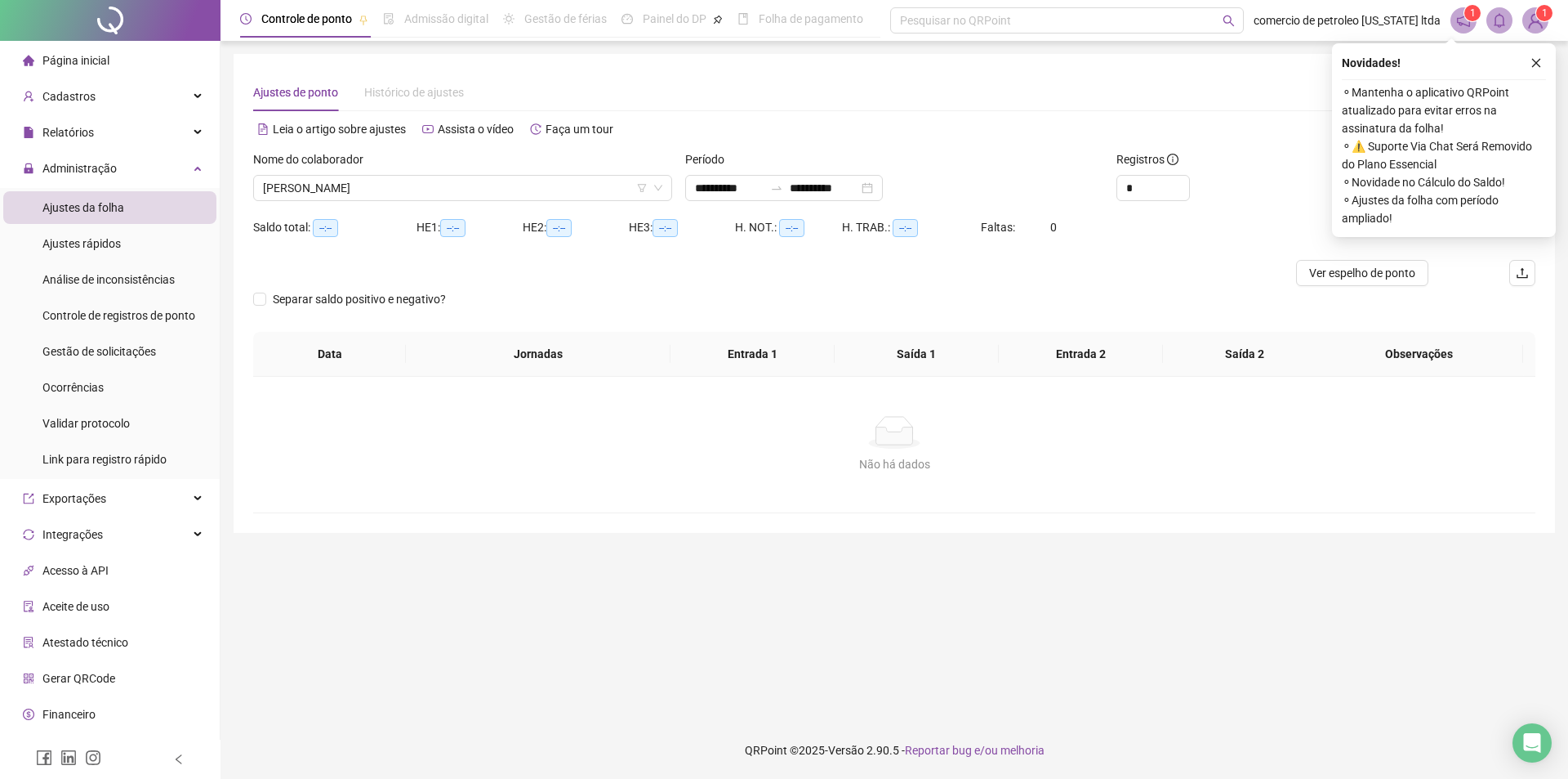
click at [1541, 60] on button "button" at bounding box center [1535, 62] width 19 height 19
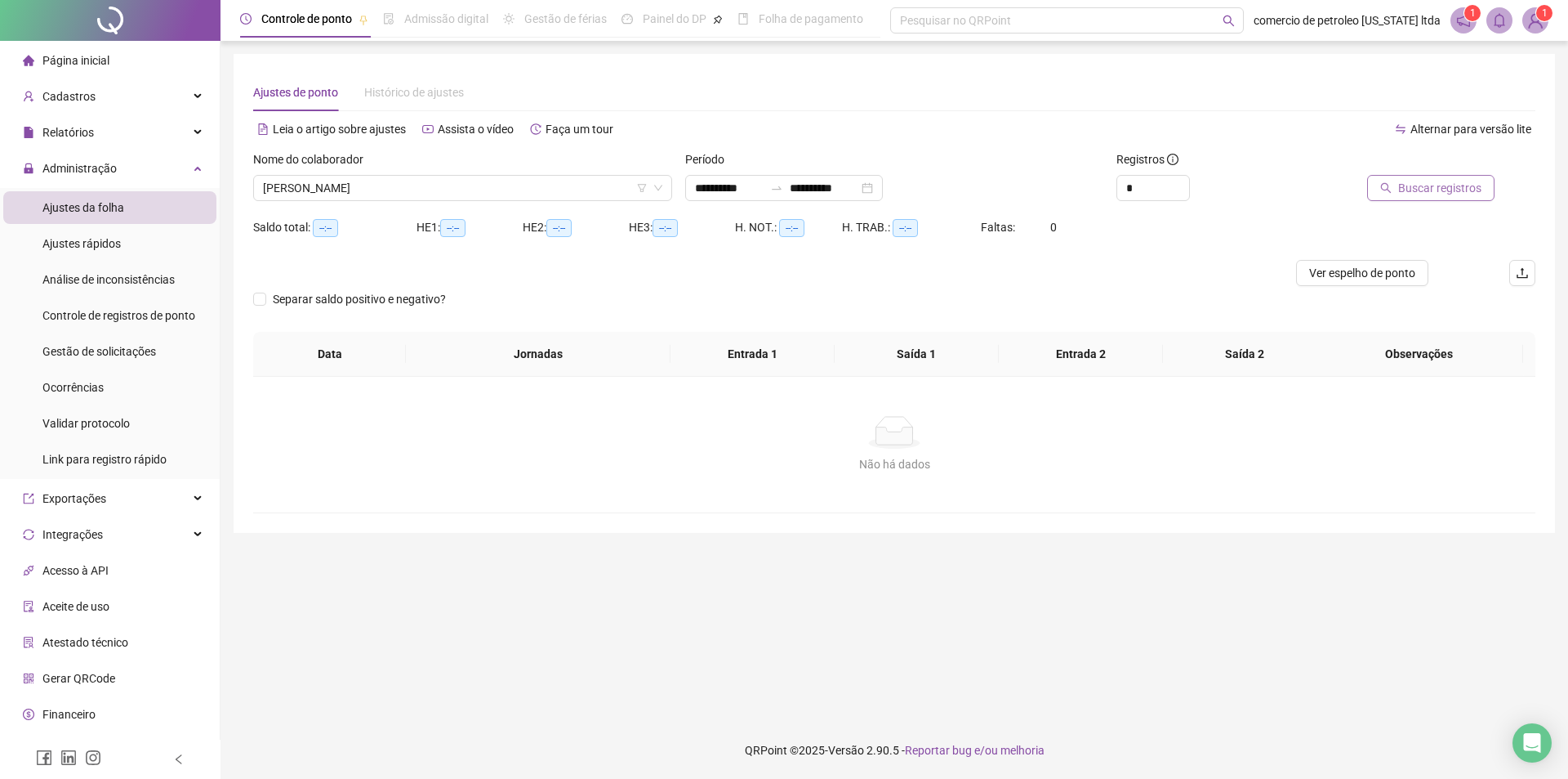
click at [1439, 187] on span "Buscar registros" at bounding box center [1439, 188] width 83 height 18
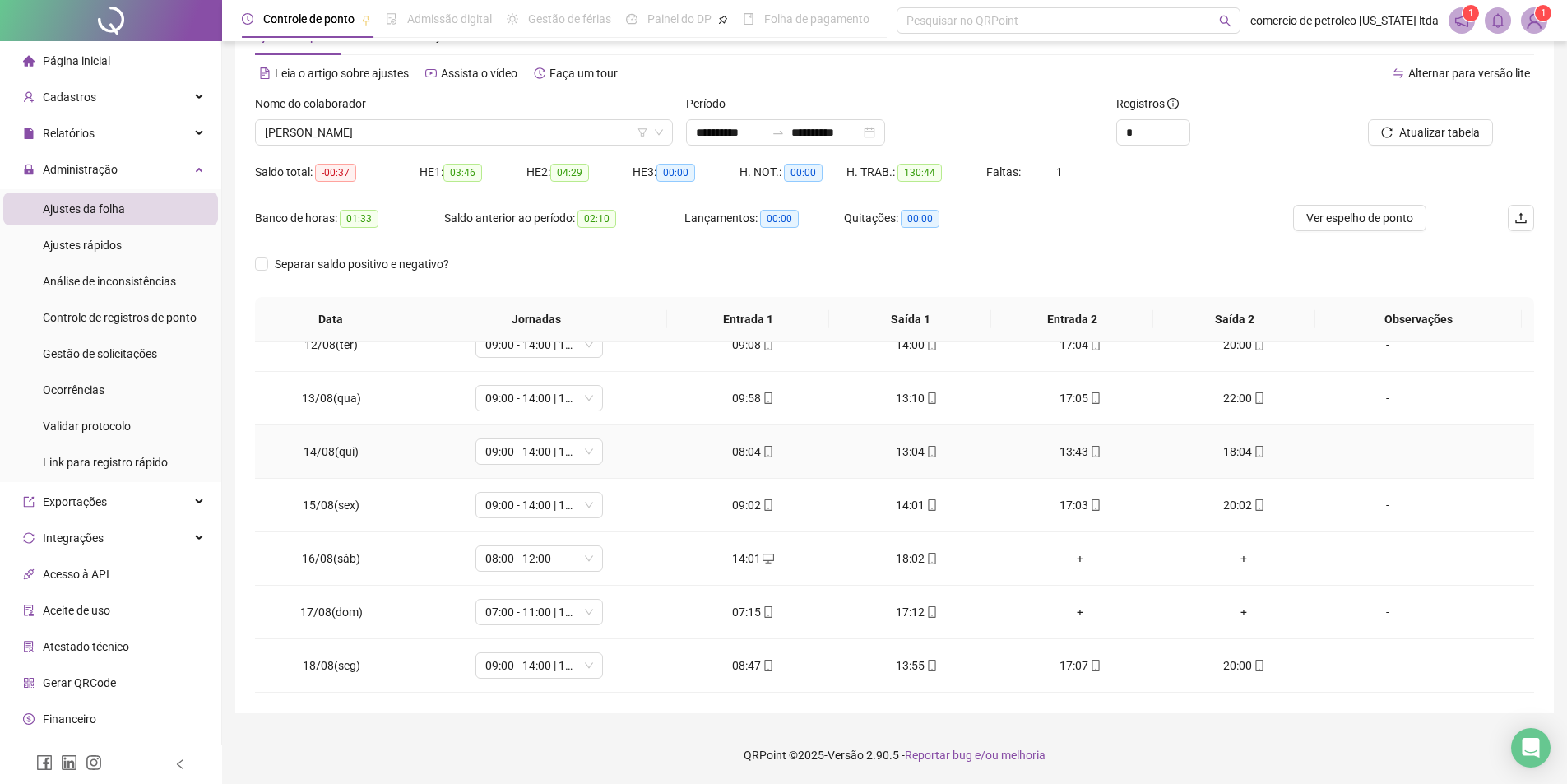
scroll to position [771, 0]
click at [1238, 615] on div "+" at bounding box center [1243, 613] width 137 height 18
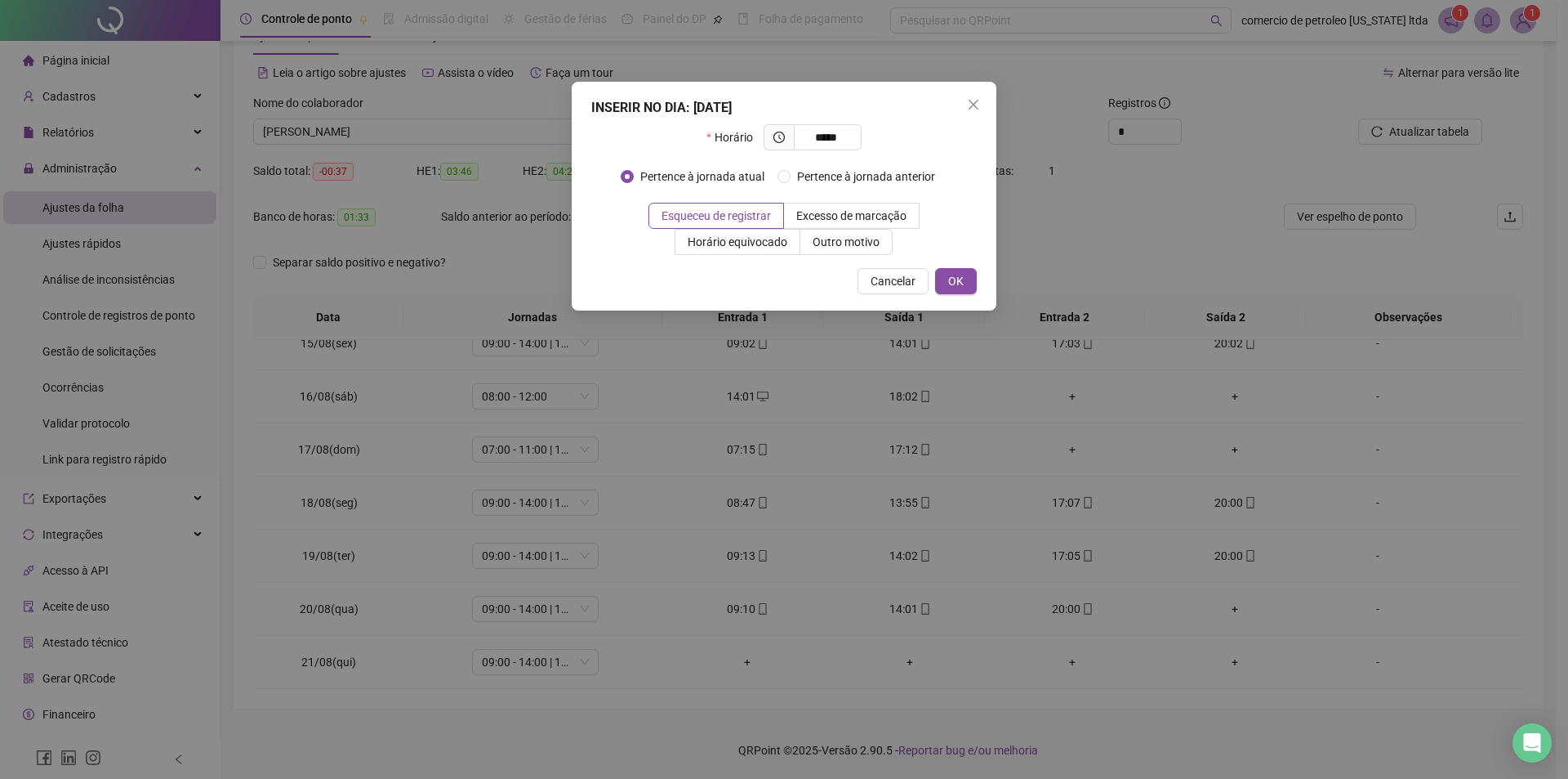
type input "*****"
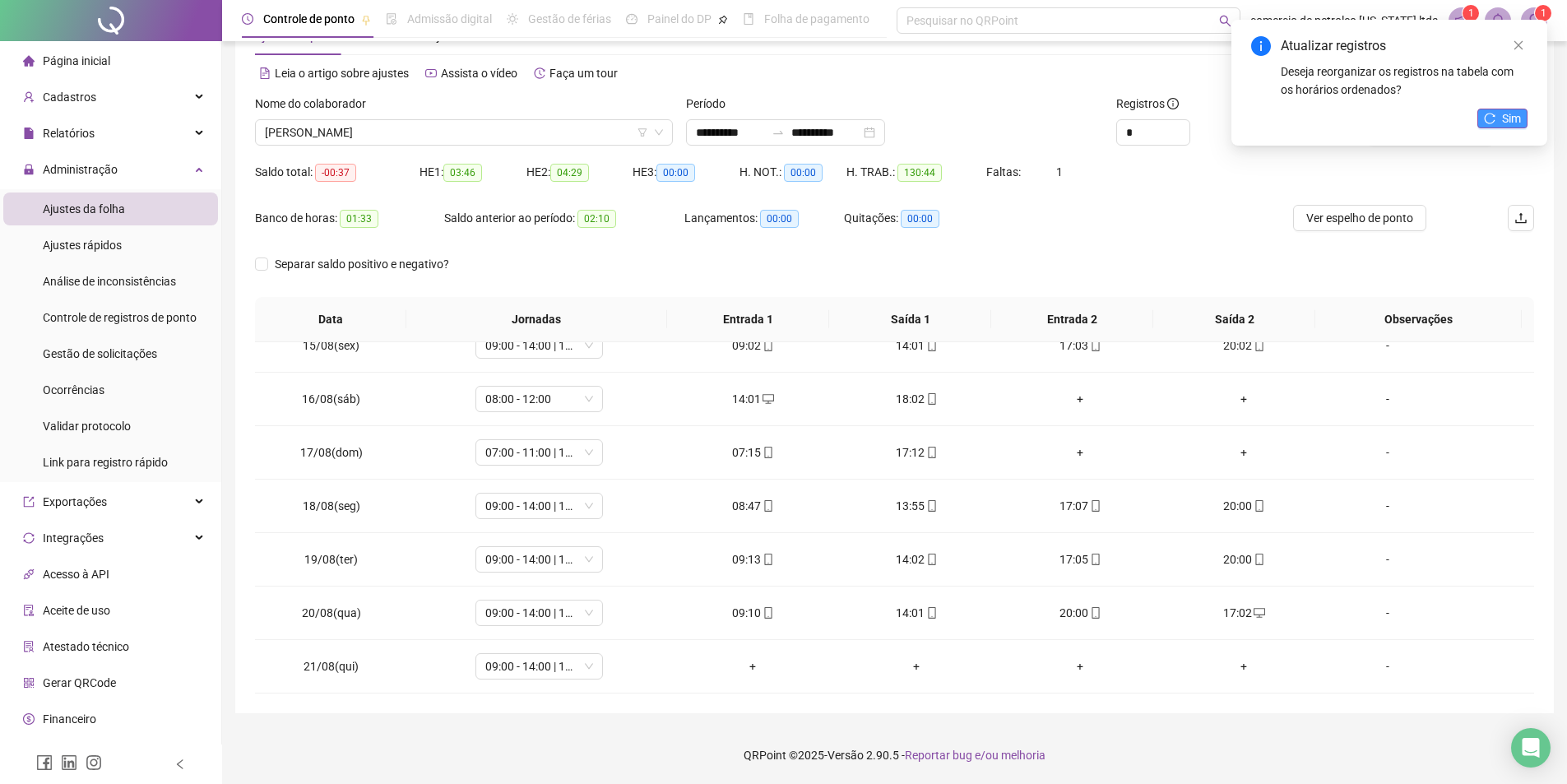
click at [1504, 118] on span "Sim" at bounding box center [1512, 119] width 19 height 18
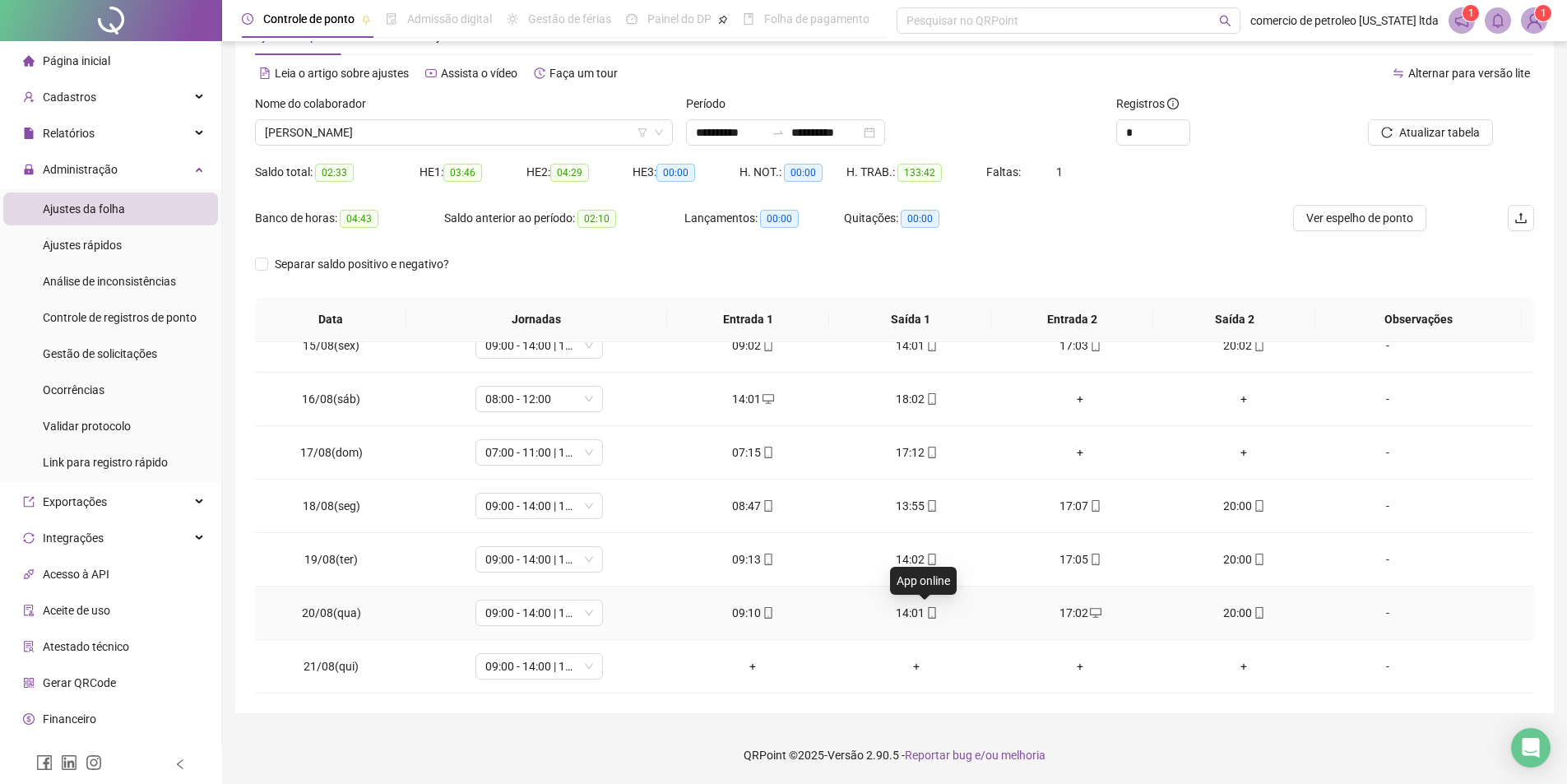
click at [926, 616] on icon "mobile" at bounding box center [932, 613] width 11 height 11
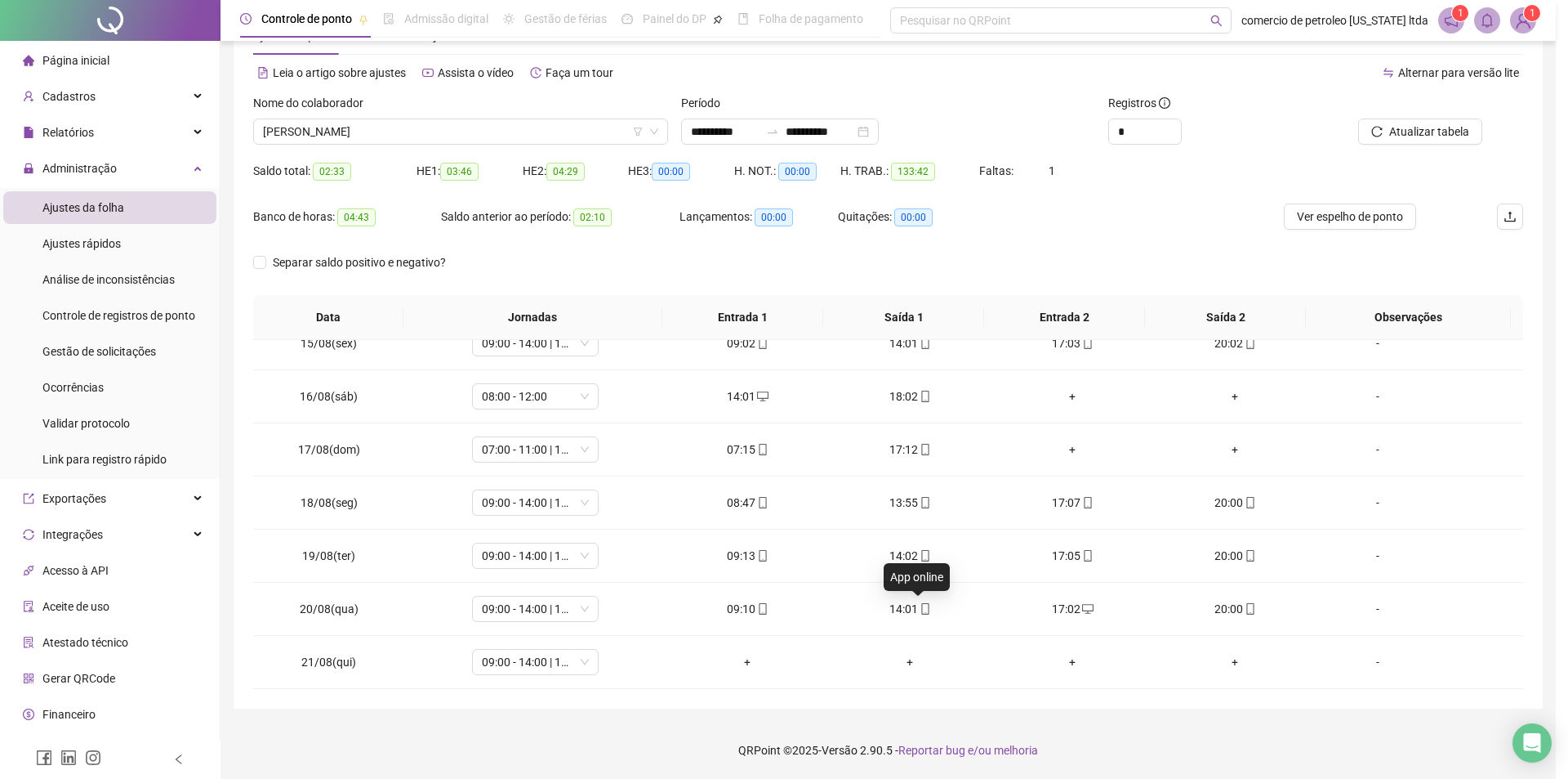
type input "**********"
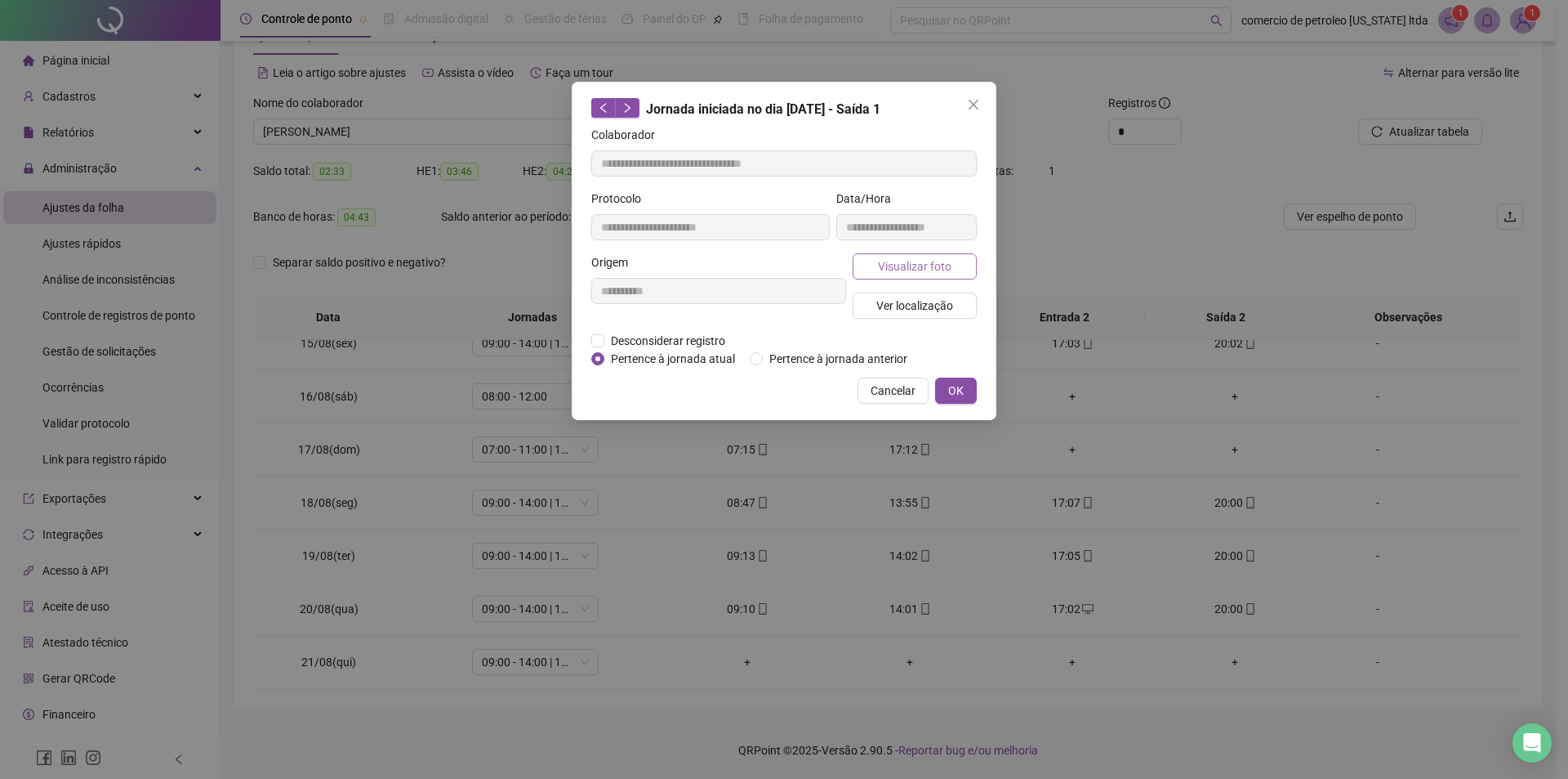
click at [927, 265] on span "Visualizar foto" at bounding box center [914, 266] width 73 height 18
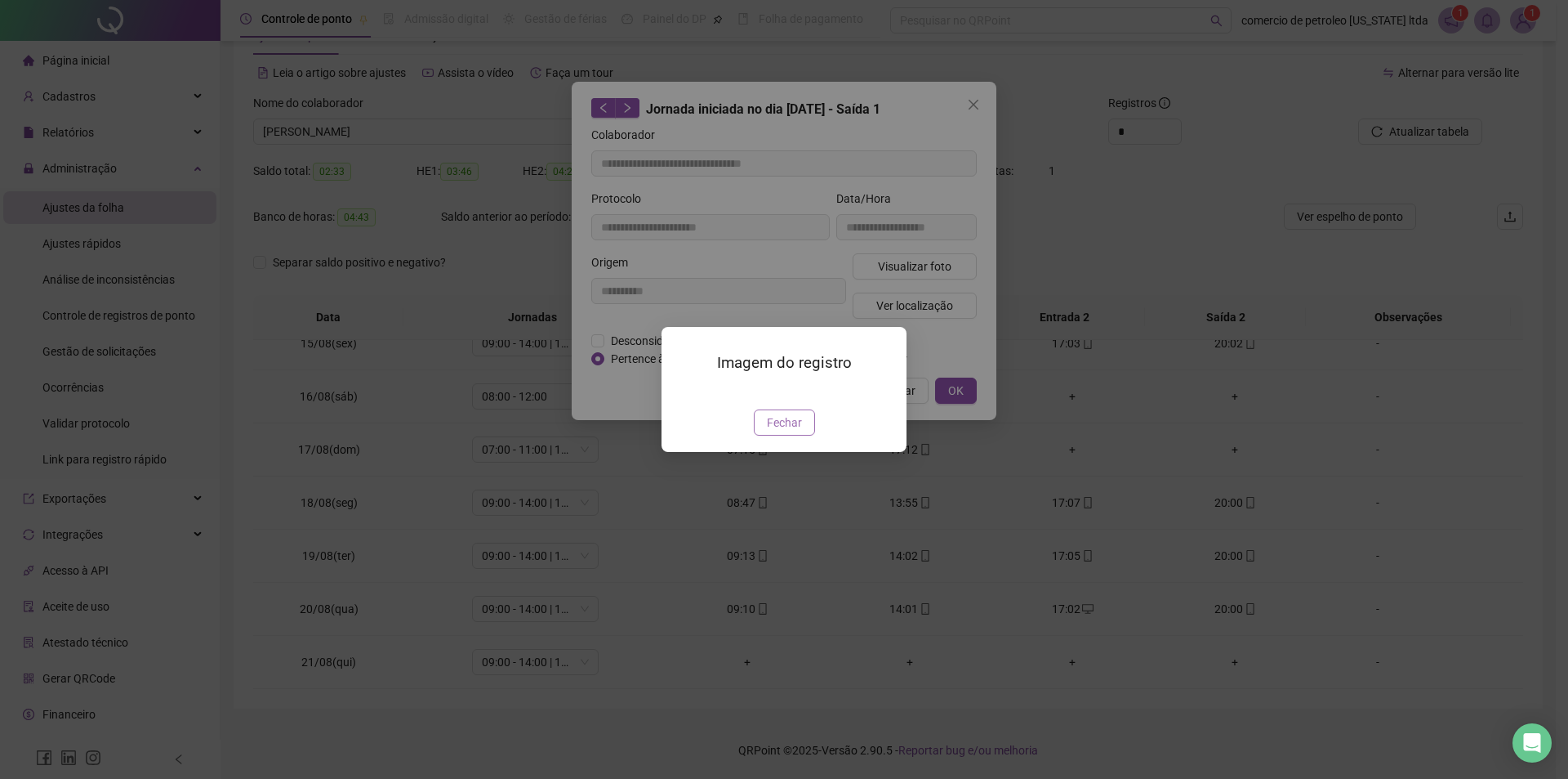
click at [784, 431] on span "Fechar" at bounding box center [784, 423] width 35 height 18
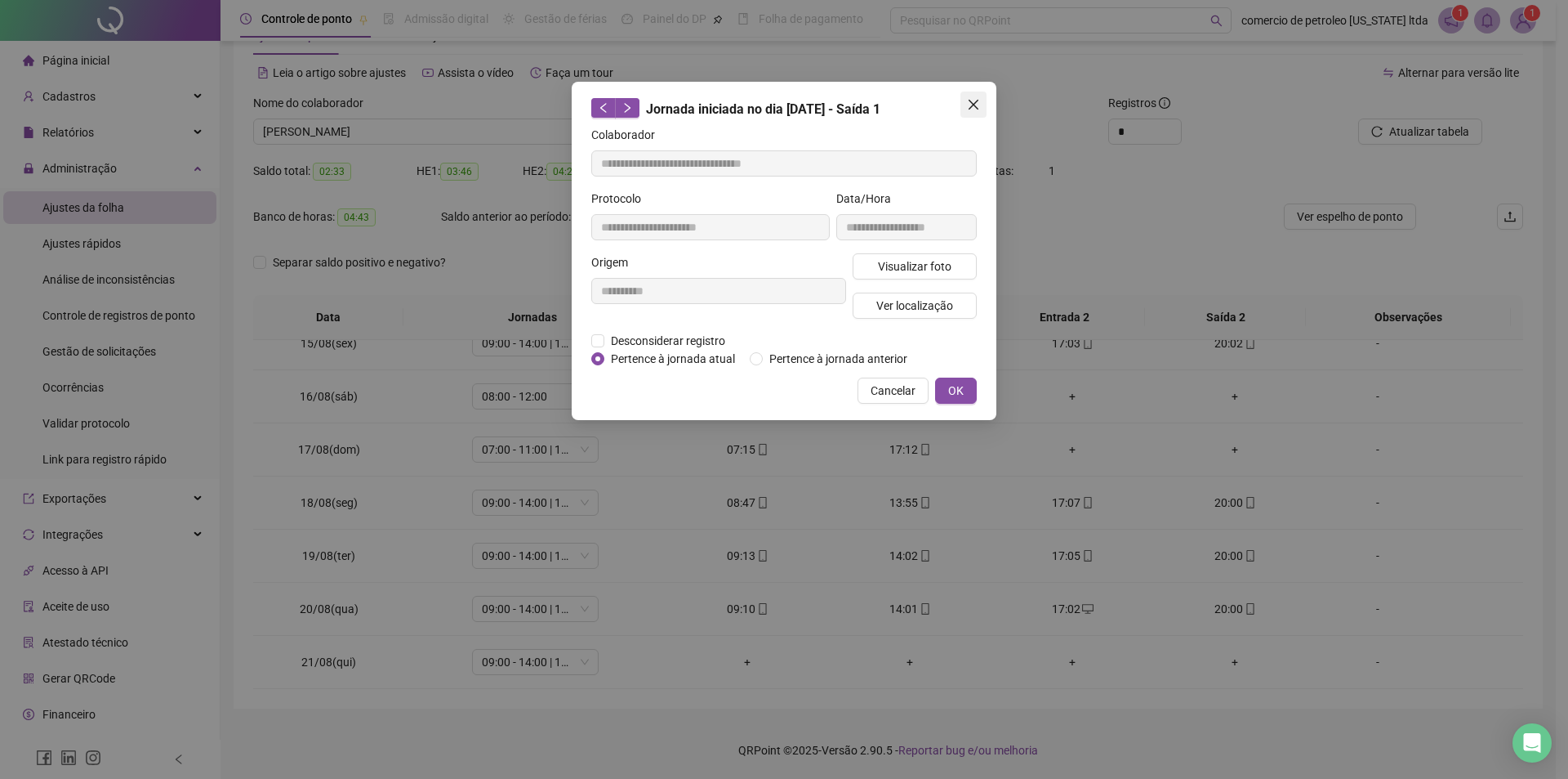
click at [972, 107] on icon "close" at bounding box center [973, 104] width 13 height 13
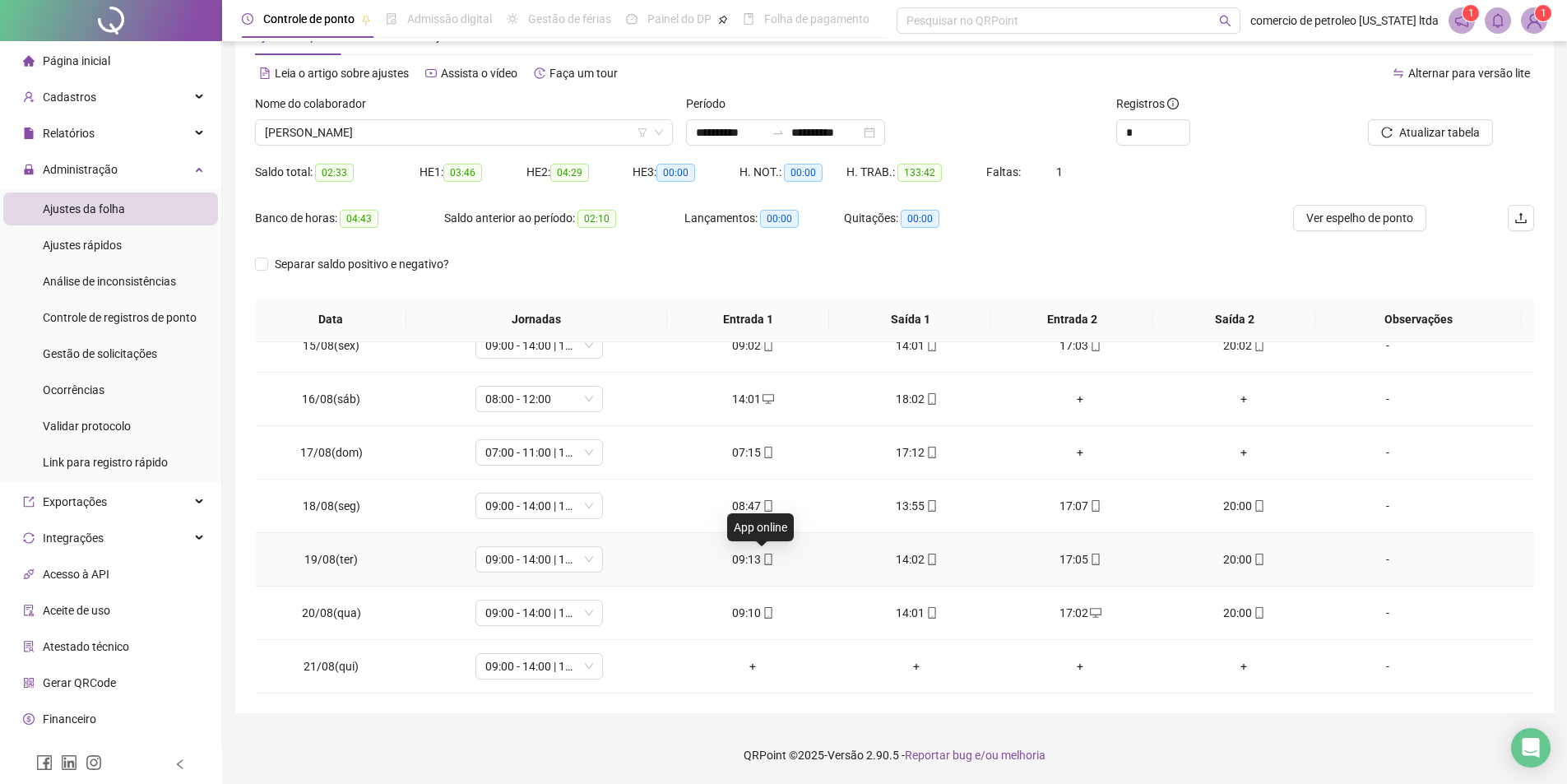
click at [762, 560] on icon "mobile" at bounding box center [768, 559] width 11 height 11
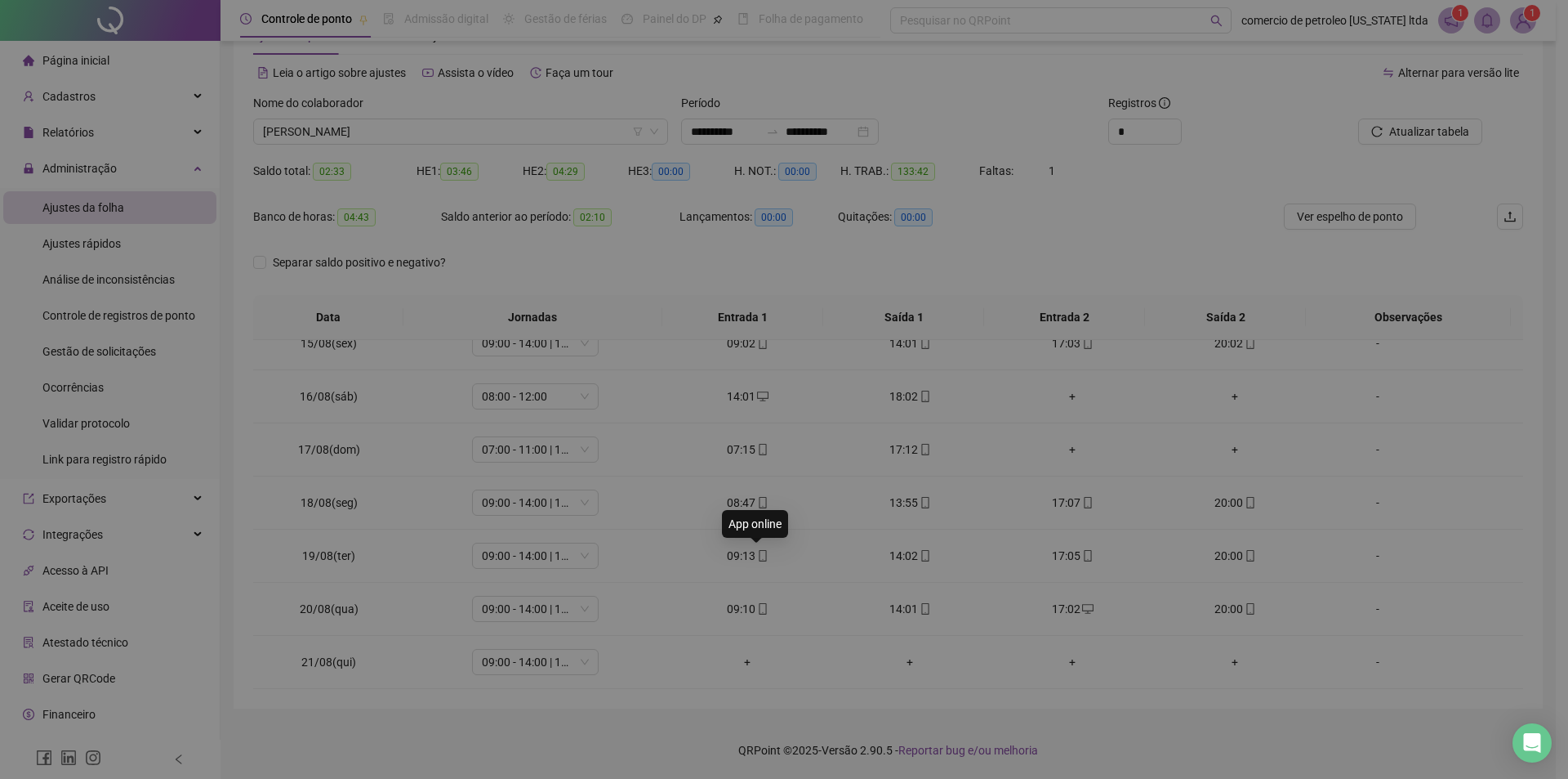
type input "**********"
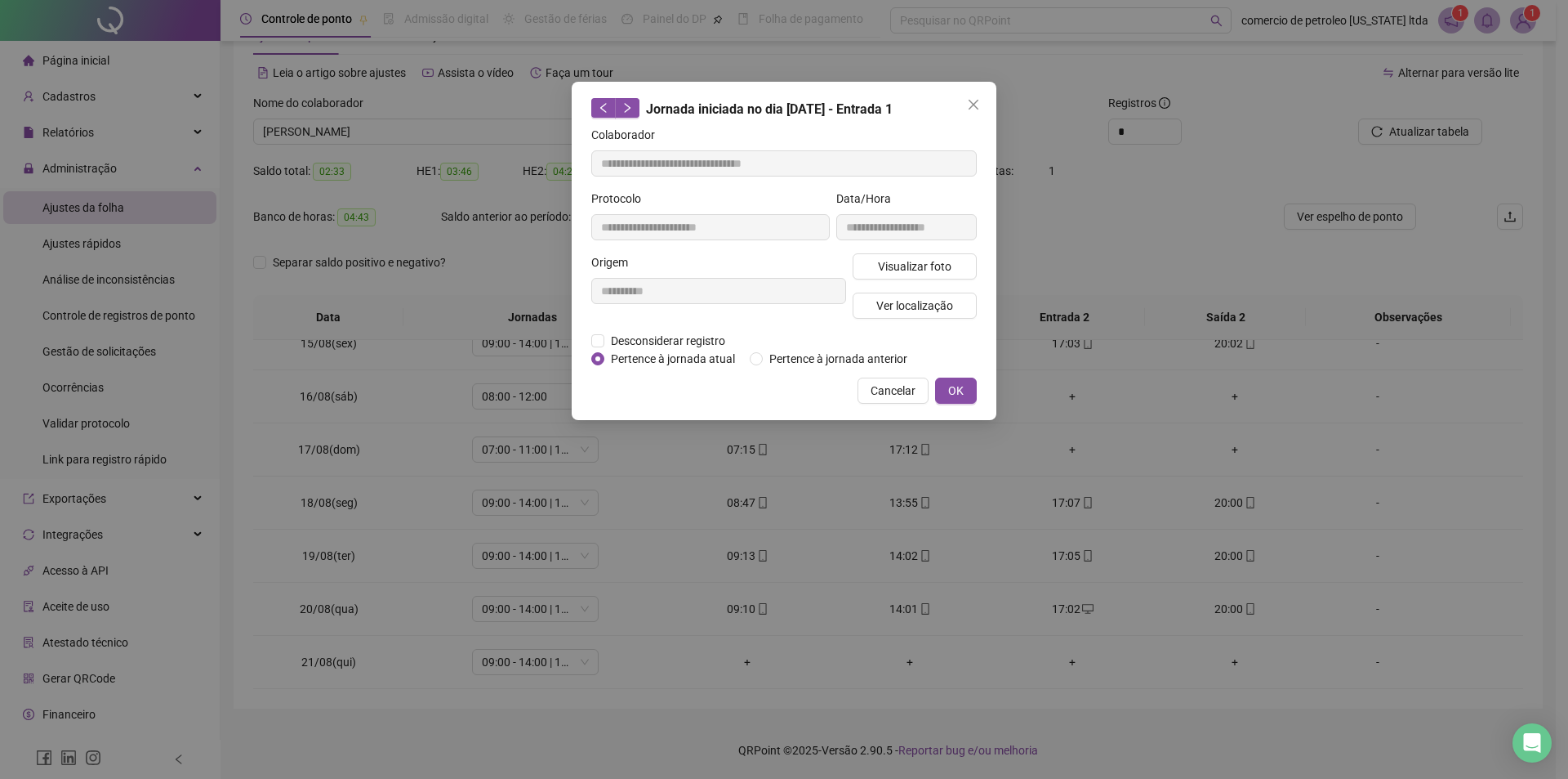
click at [897, 278] on div "Visualizar foto Ver localização" at bounding box center [914, 293] width 131 height 79
click at [903, 270] on span "Visualizar foto" at bounding box center [914, 266] width 73 height 18
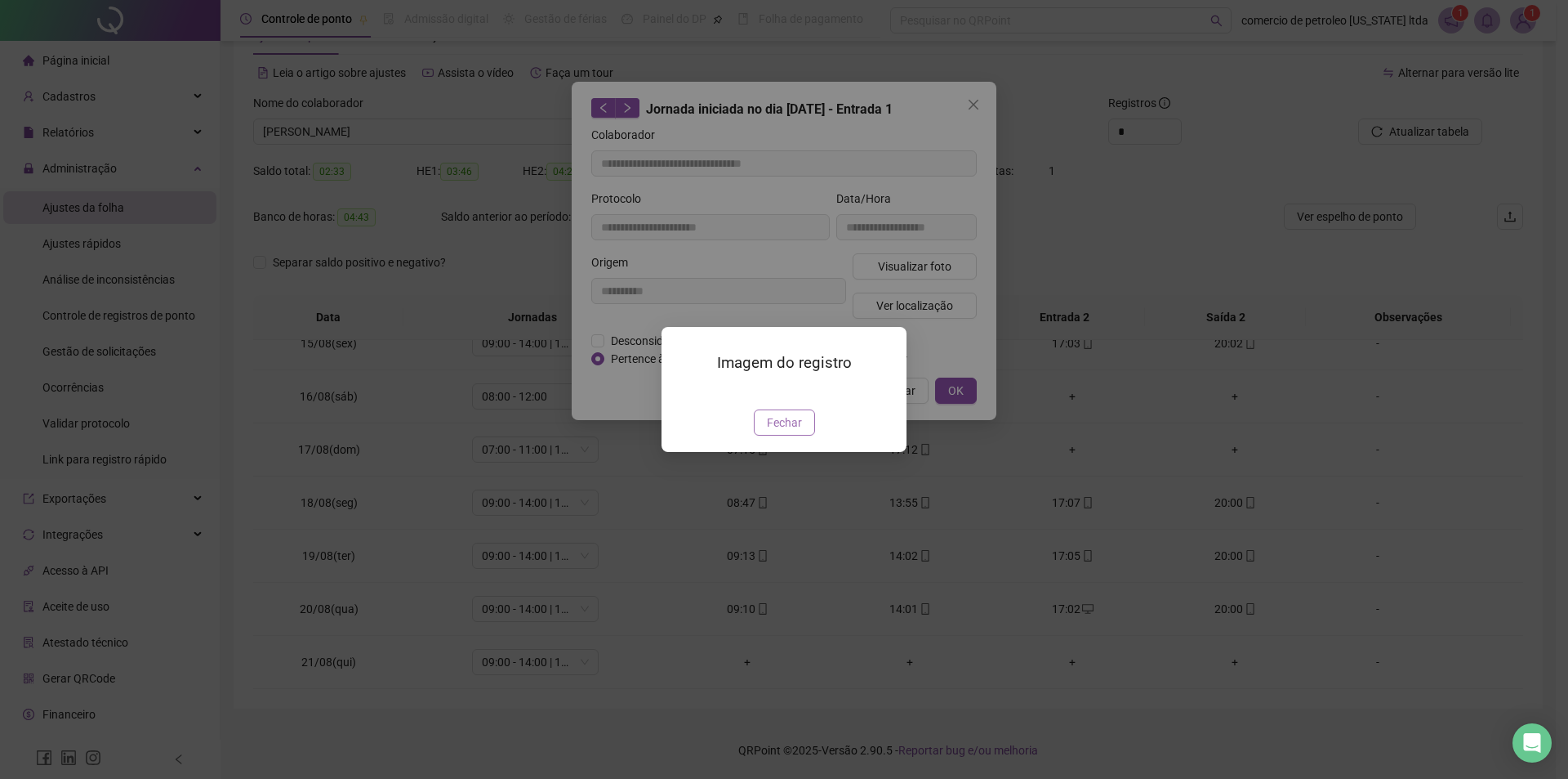
click at [798, 431] on span "Fechar" at bounding box center [784, 423] width 35 height 18
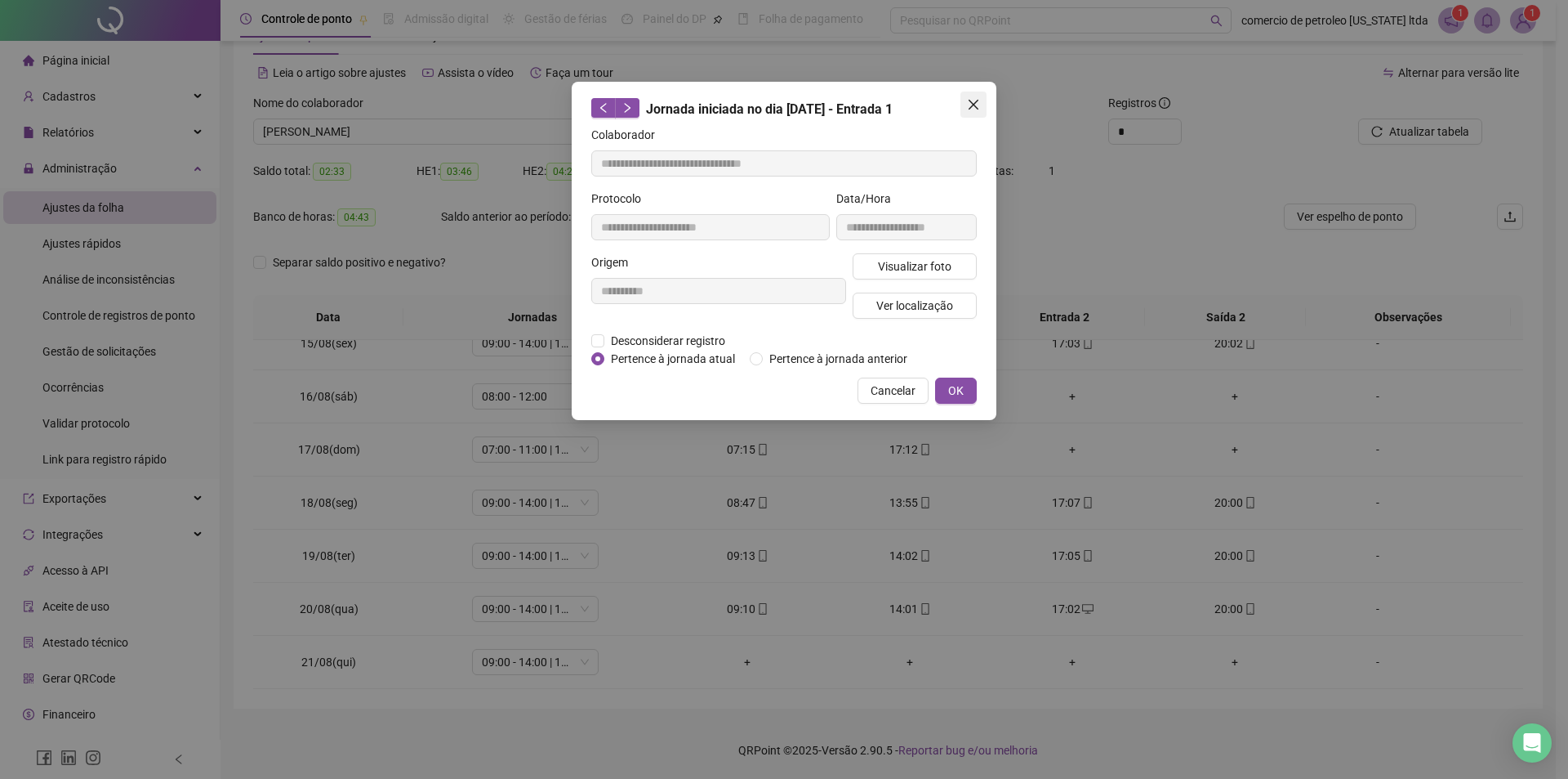
click at [976, 104] on icon "close" at bounding box center [973, 104] width 13 height 13
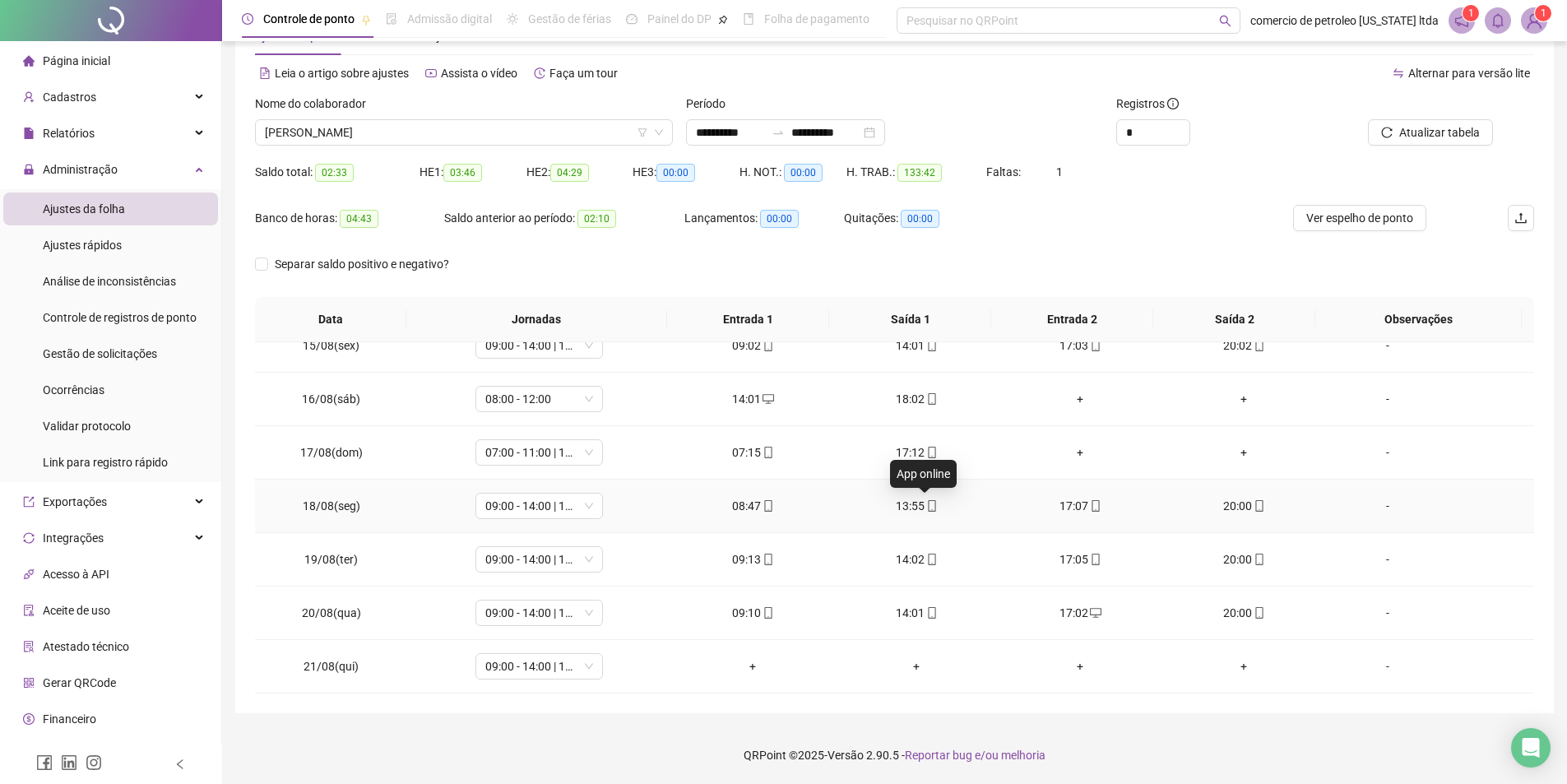
click at [926, 508] on icon "mobile" at bounding box center [932, 506] width 11 height 11
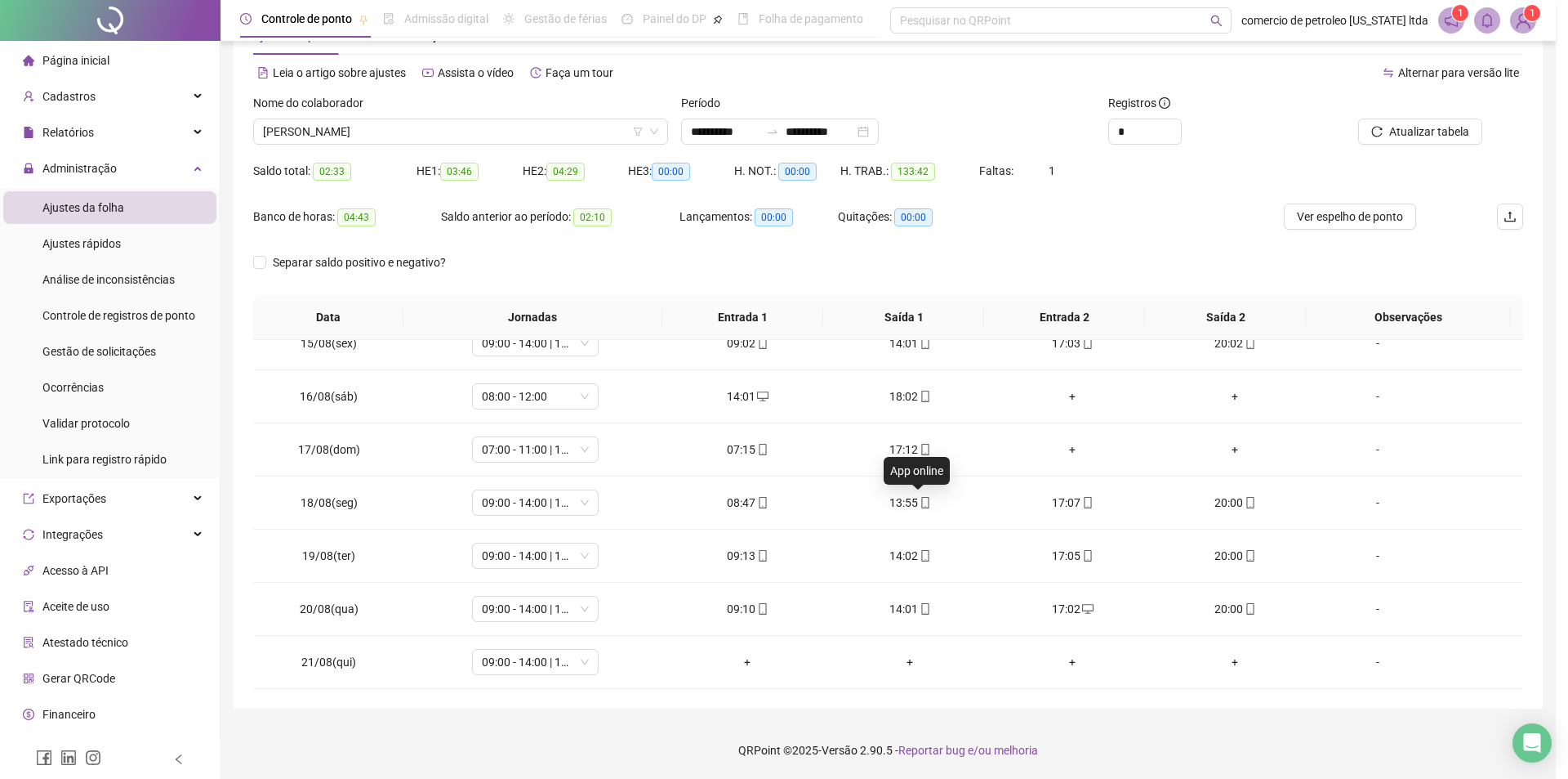
type input "**********"
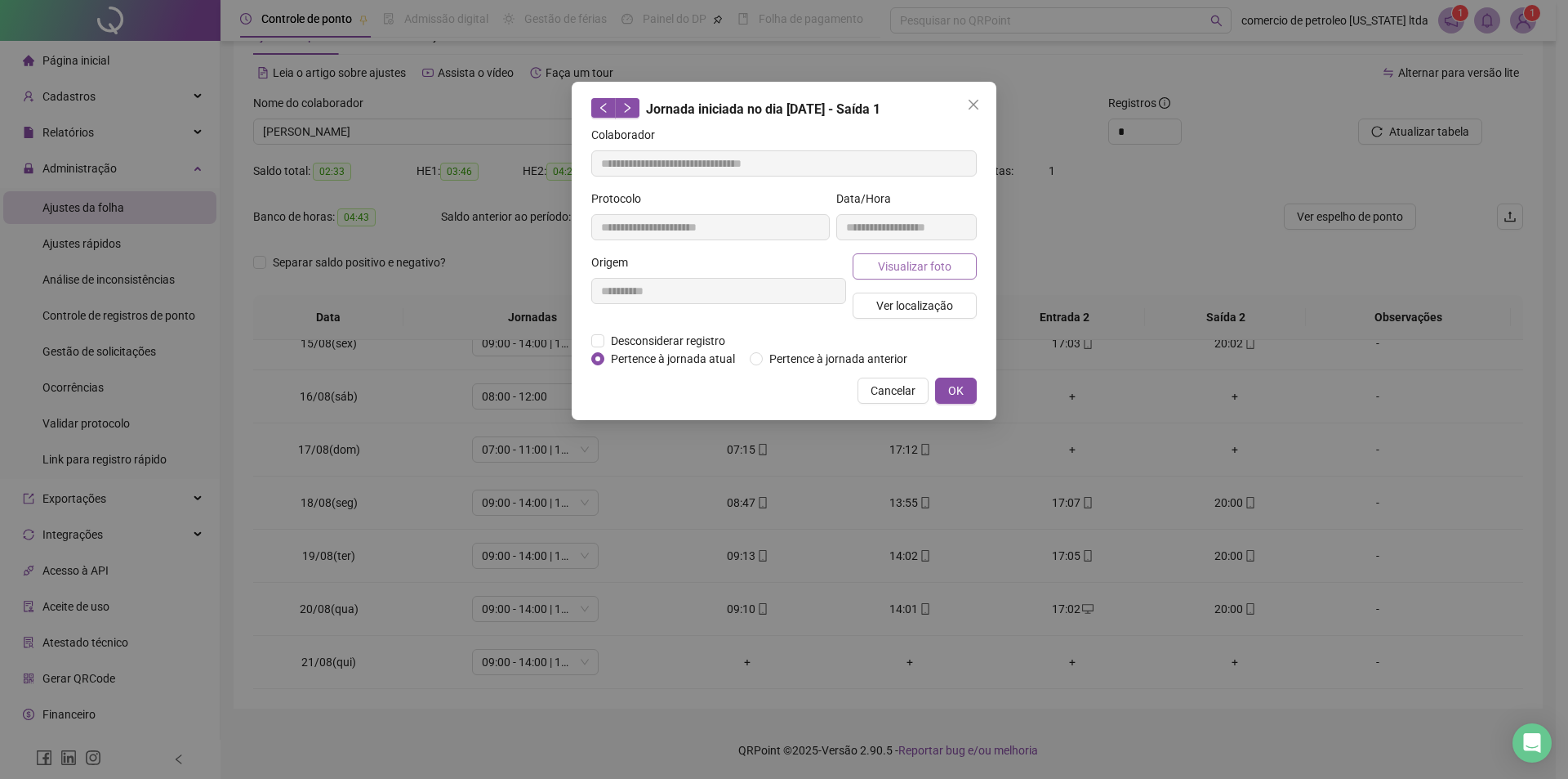
click at [919, 263] on span "Visualizar foto" at bounding box center [914, 266] width 73 height 18
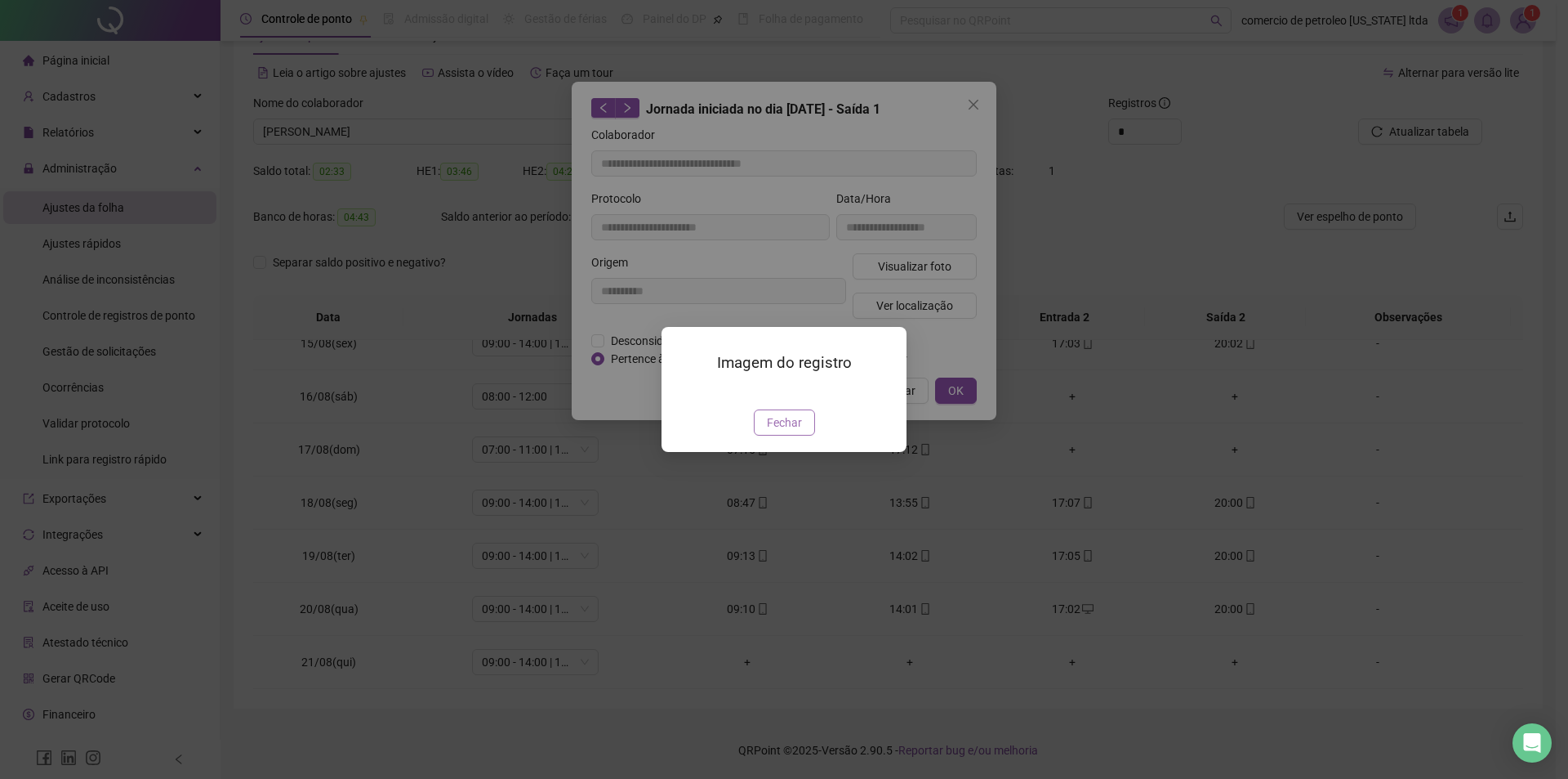
click at [795, 431] on span "Fechar" at bounding box center [784, 423] width 35 height 18
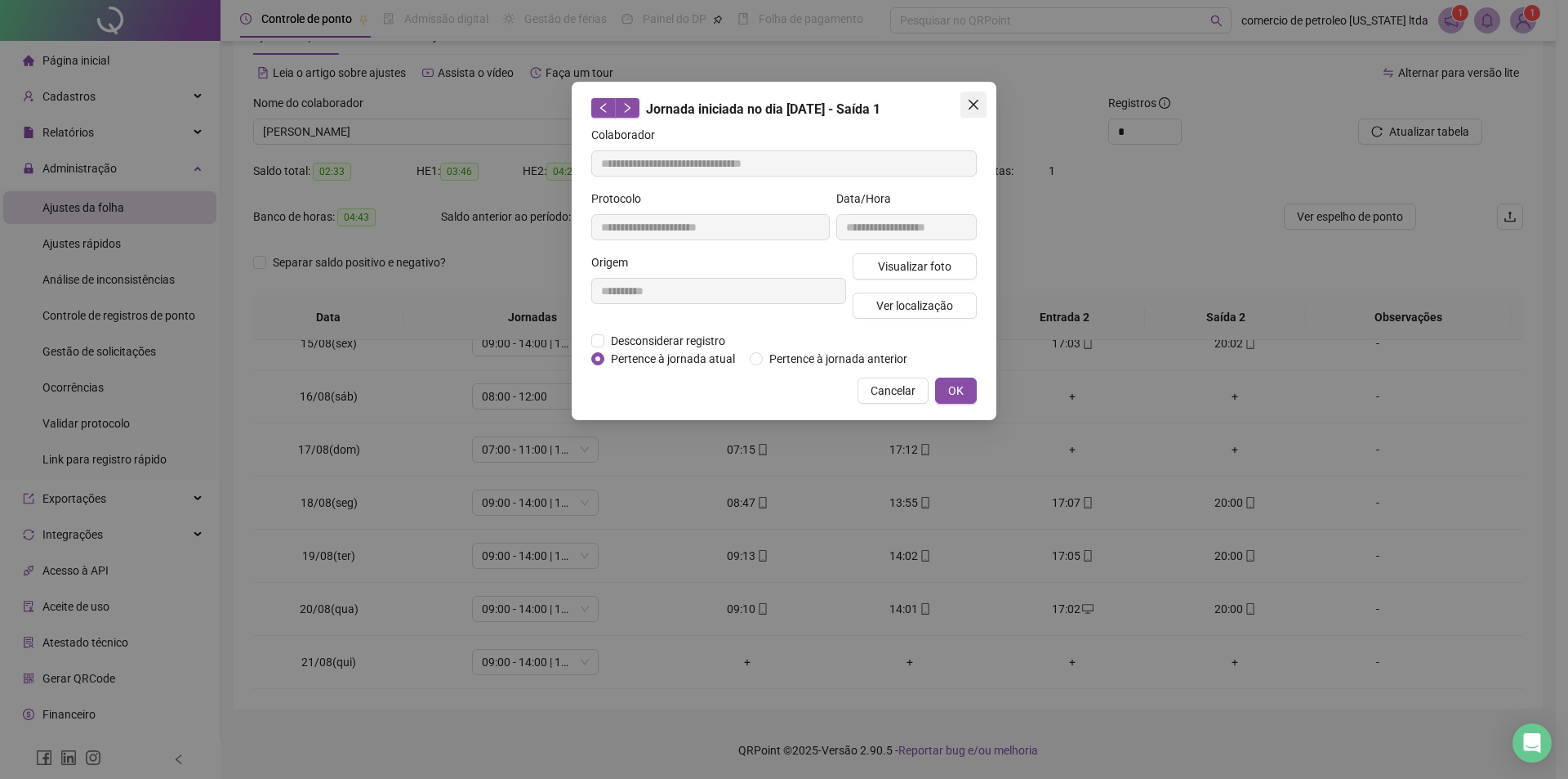
click at [970, 106] on icon "close" at bounding box center [973, 104] width 13 height 13
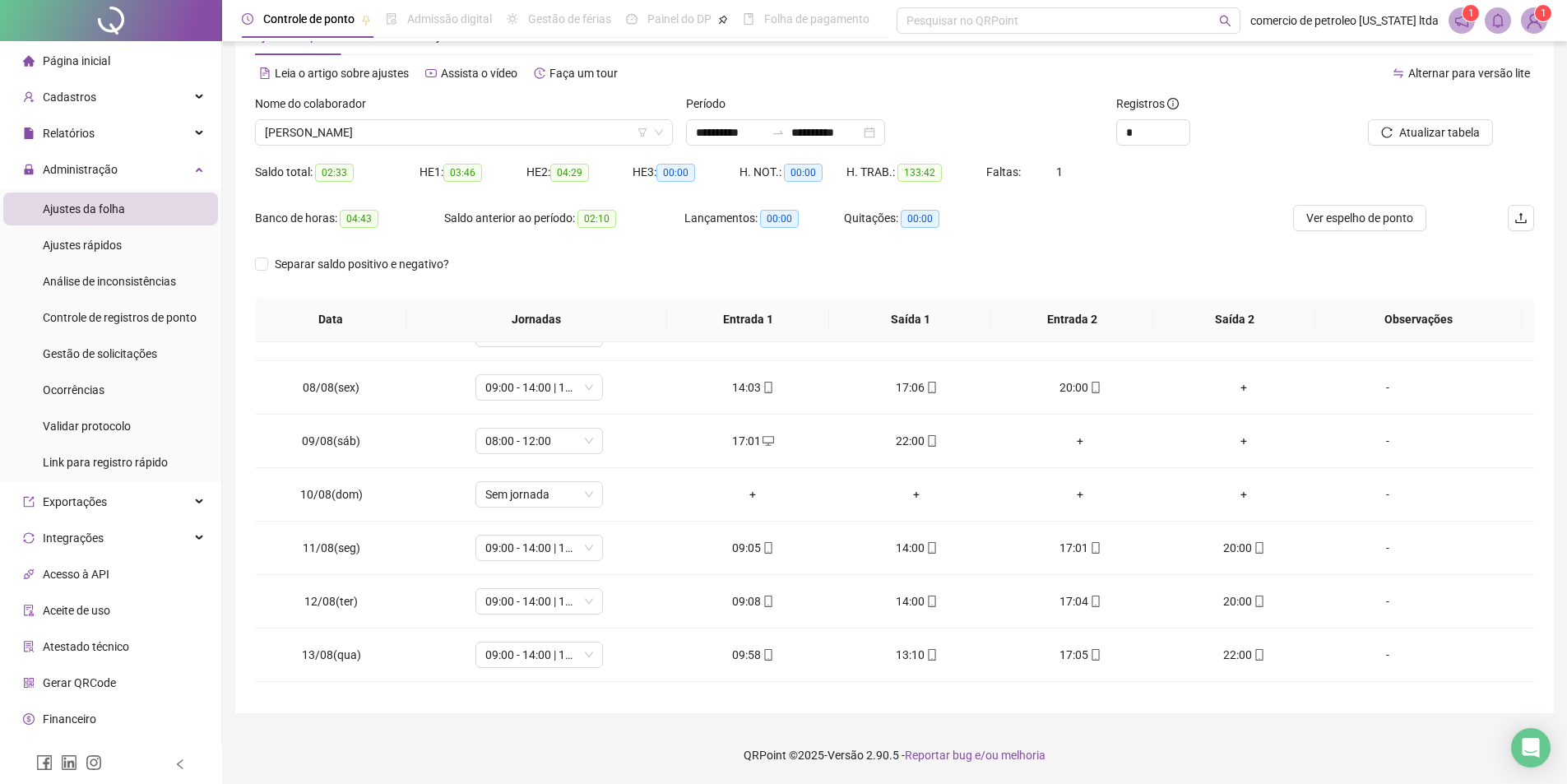
scroll to position [278, 0]
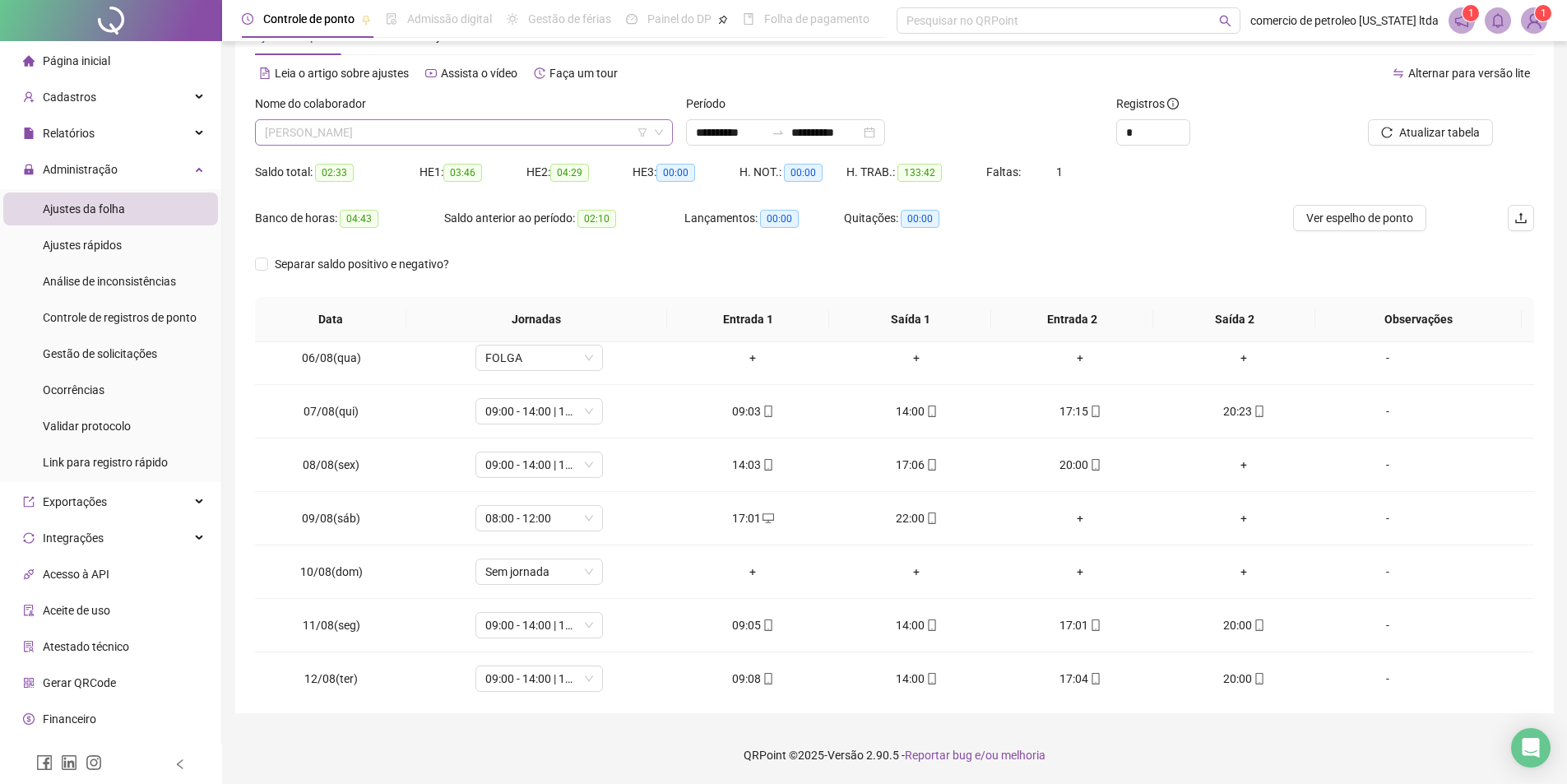
click at [526, 128] on span "[PERSON_NAME]" at bounding box center [464, 132] width 398 height 25
click at [1432, 133] on span "Atualizar tabela" at bounding box center [1439, 133] width 80 height 18
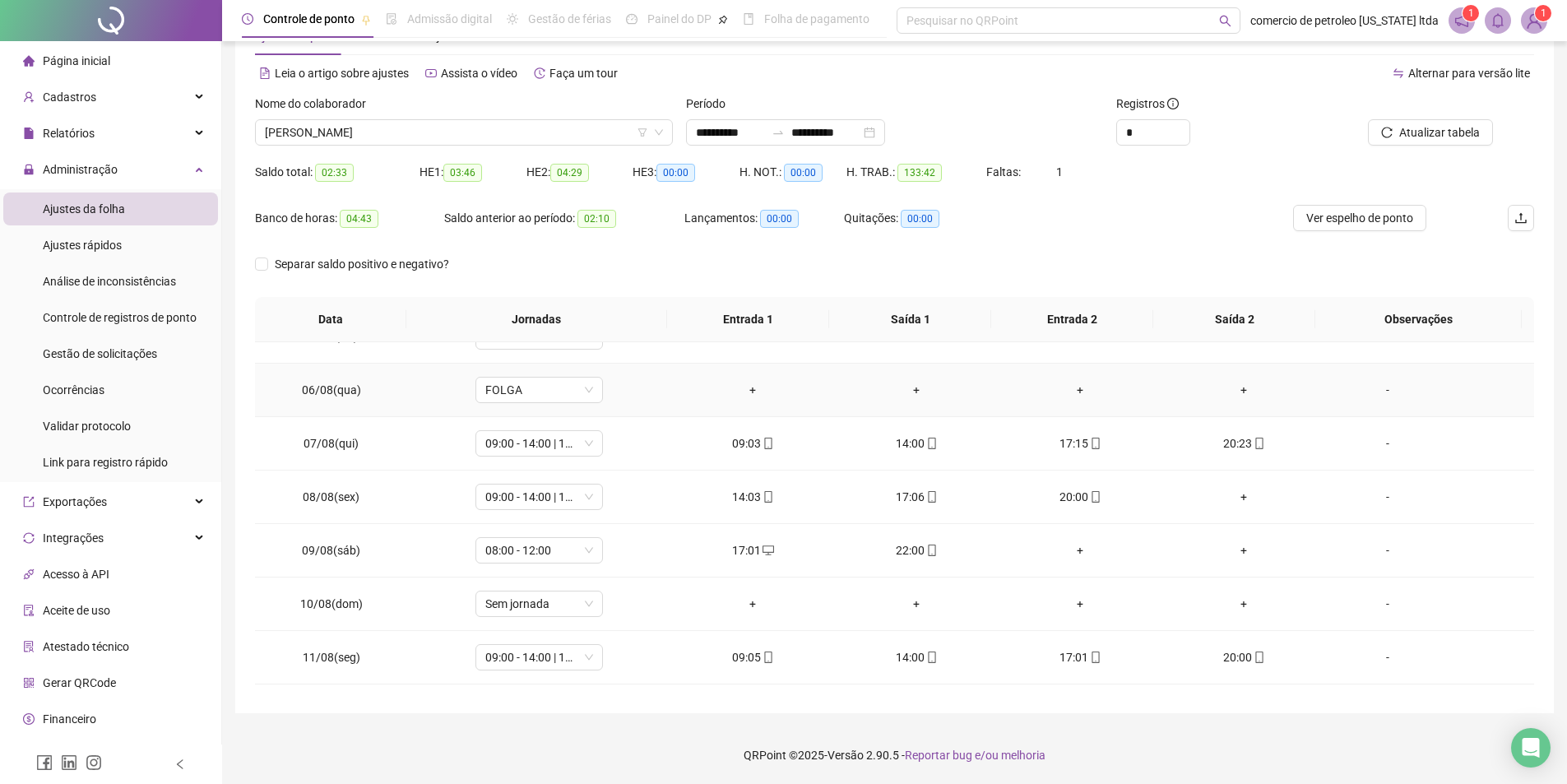
scroll to position [247, 0]
click at [1396, 224] on span "Ver espelho de ponto" at bounding box center [1360, 218] width 107 height 18
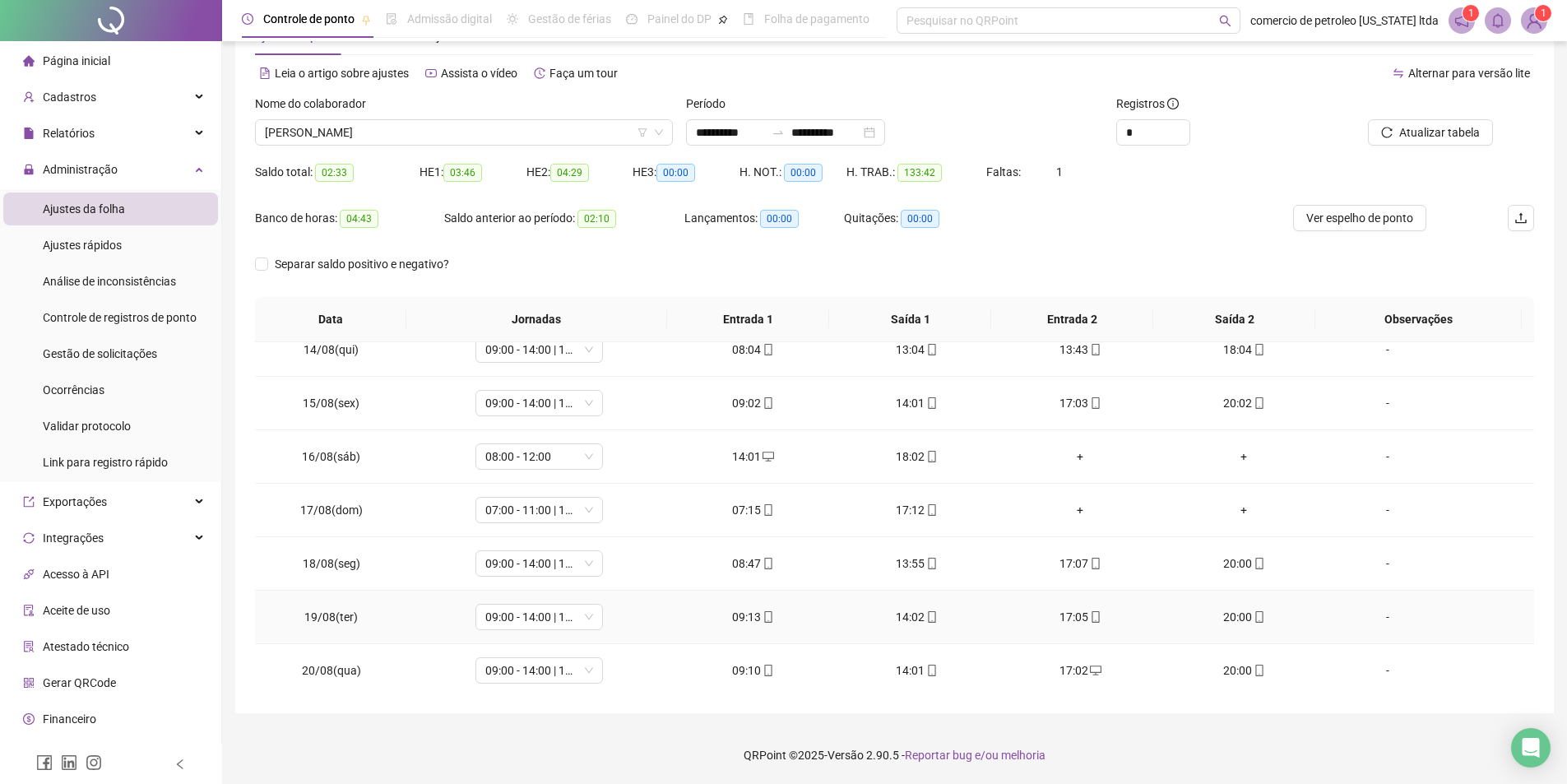
scroll to position [771, 0]
click at [552, 667] on span "09:00 - 14:00 | 17:00 - 20:00" at bounding box center [539, 666] width 108 height 25
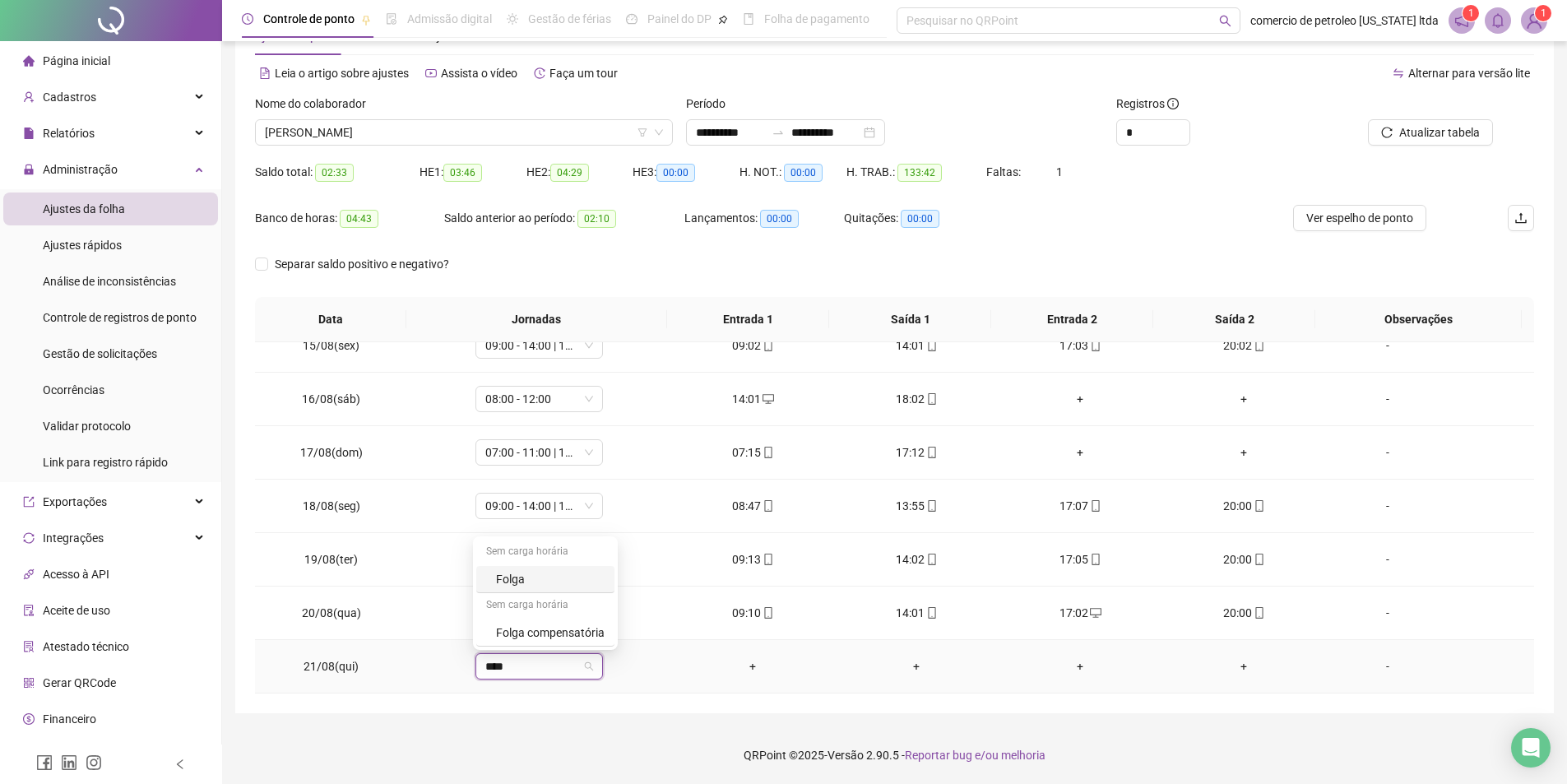
type input "*****"
click at [561, 571] on div "Folga" at bounding box center [550, 579] width 109 height 18
click at [617, 622] on span "Sim" at bounding box center [614, 624] width 19 height 18
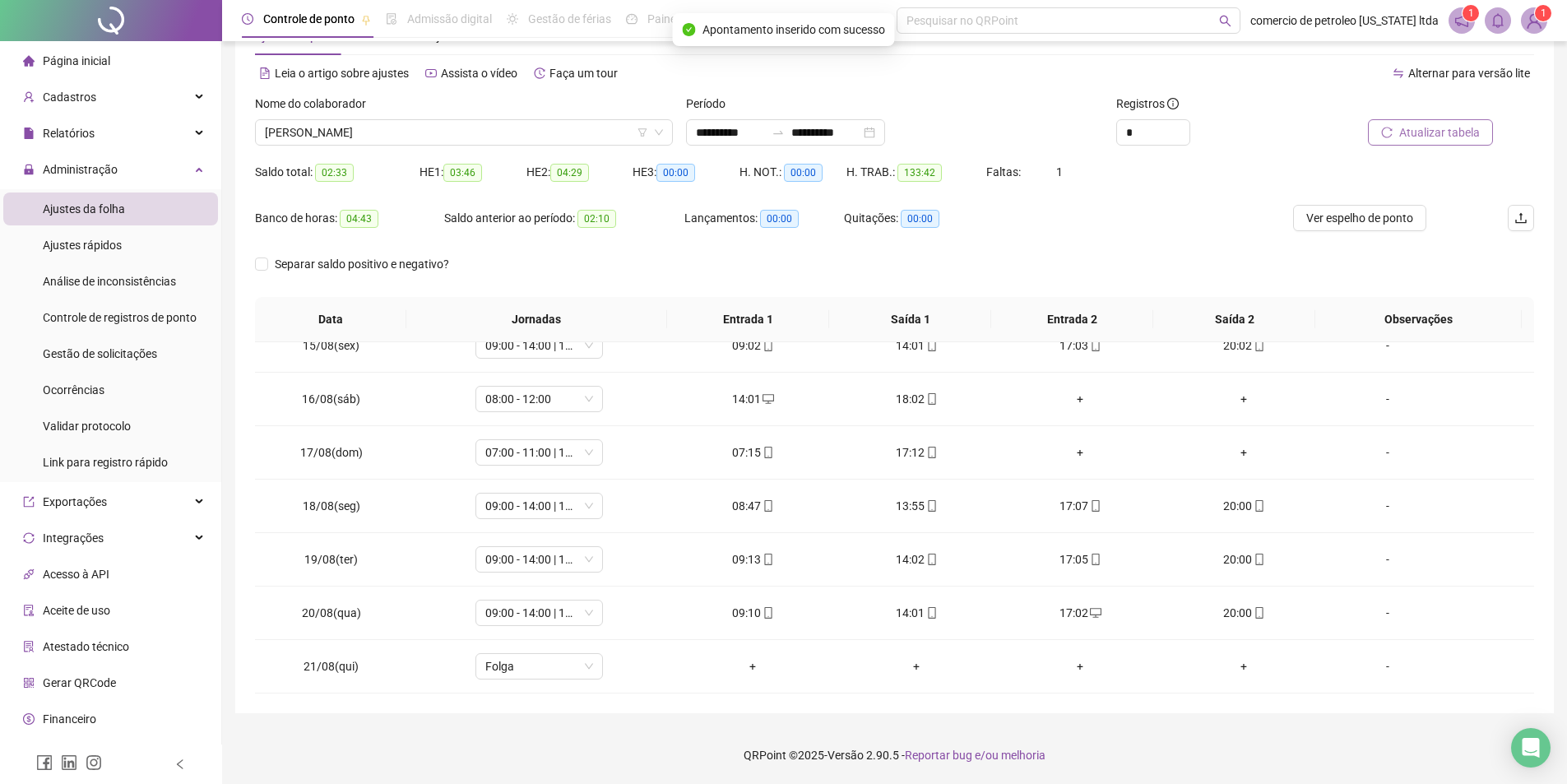
click at [1393, 135] on icon "reload" at bounding box center [1387, 132] width 11 height 11
click at [1329, 213] on span "Ver espelho de ponto" at bounding box center [1360, 218] width 107 height 18
